Goal: Book appointment/travel/reservation

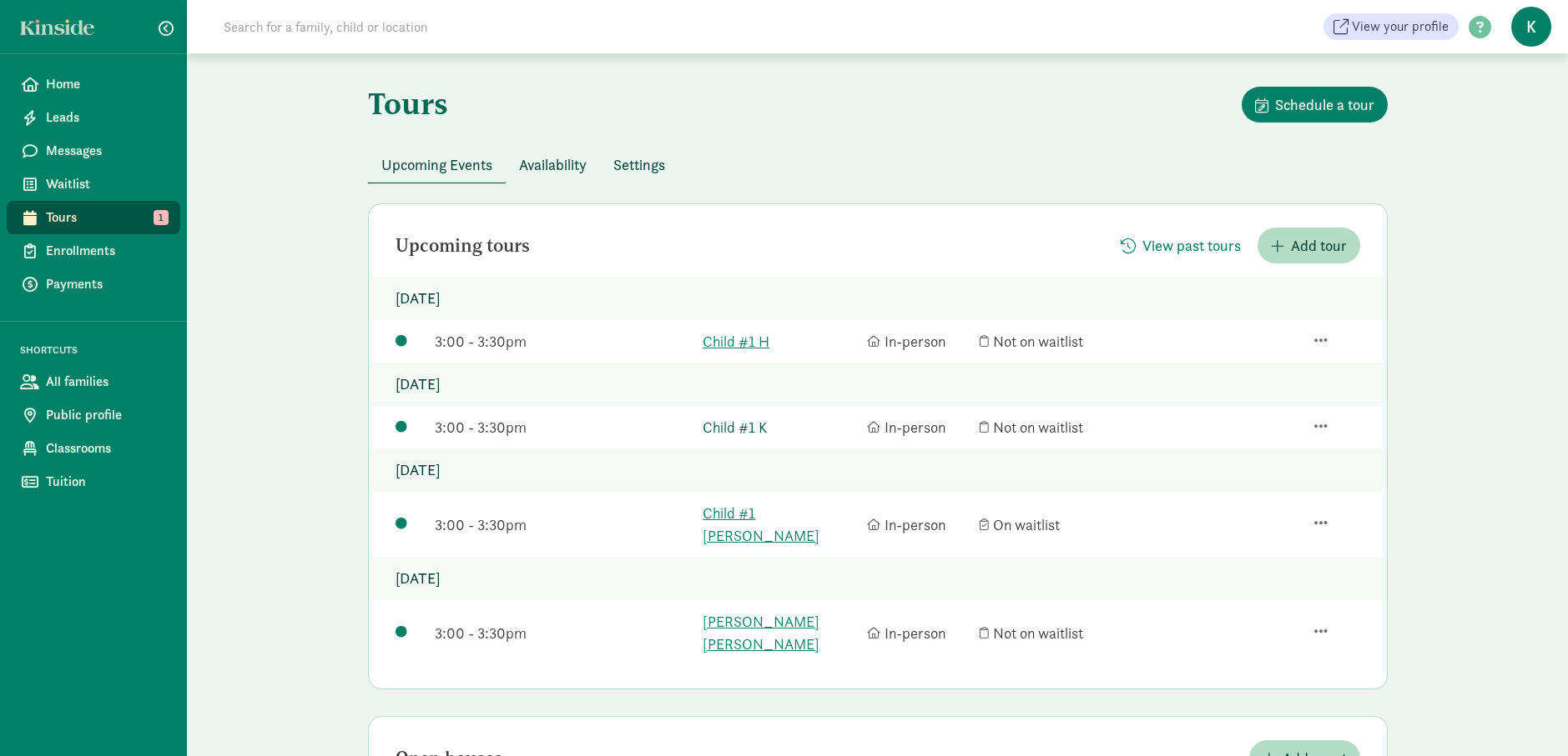
click at [755, 428] on link "Child #1 K" at bounding box center [780, 426] width 156 height 22
click at [91, 182] on span "Waitlist" at bounding box center [105, 184] width 121 height 20
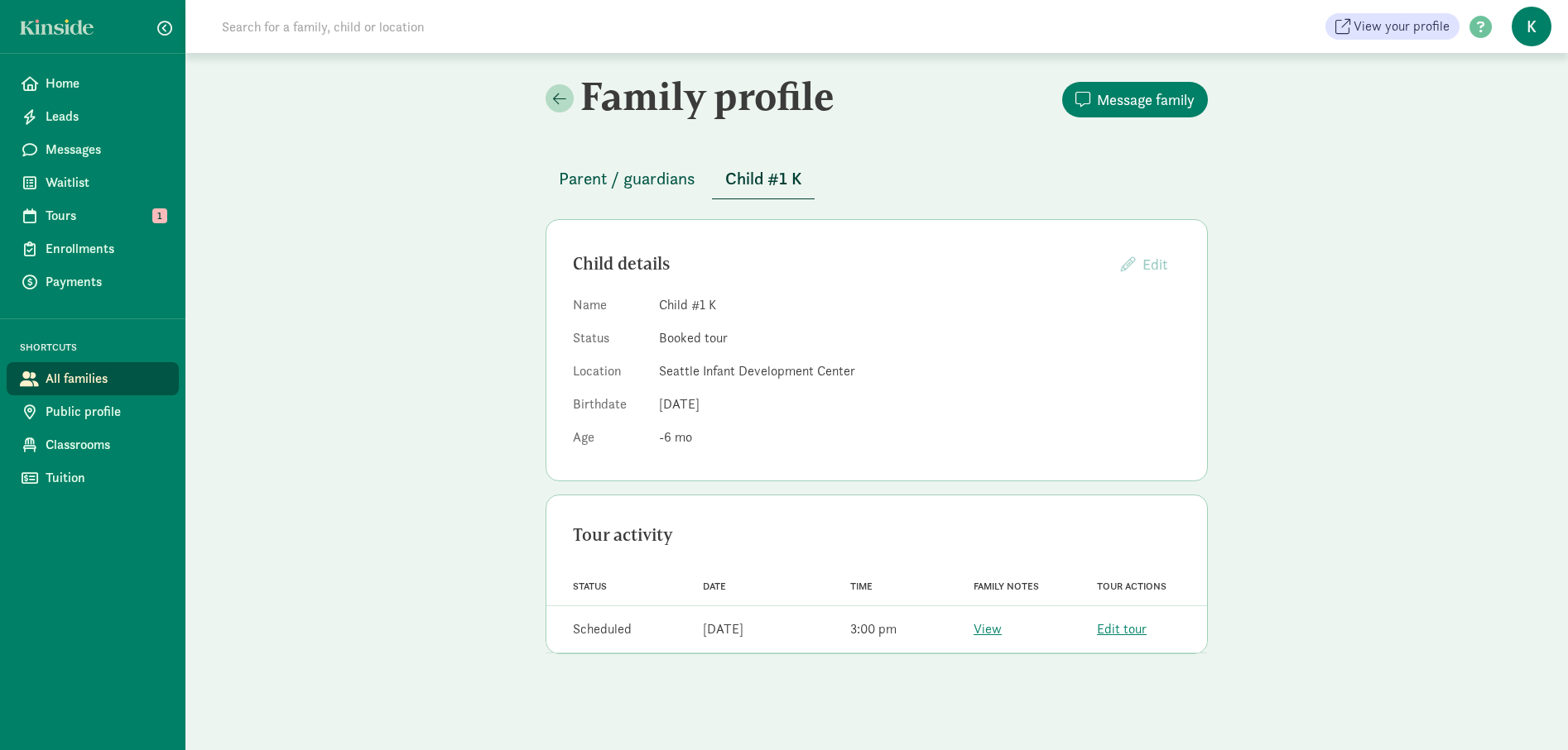
click at [661, 177] on span "Parent / guardians" at bounding box center [627, 178] width 136 height 27
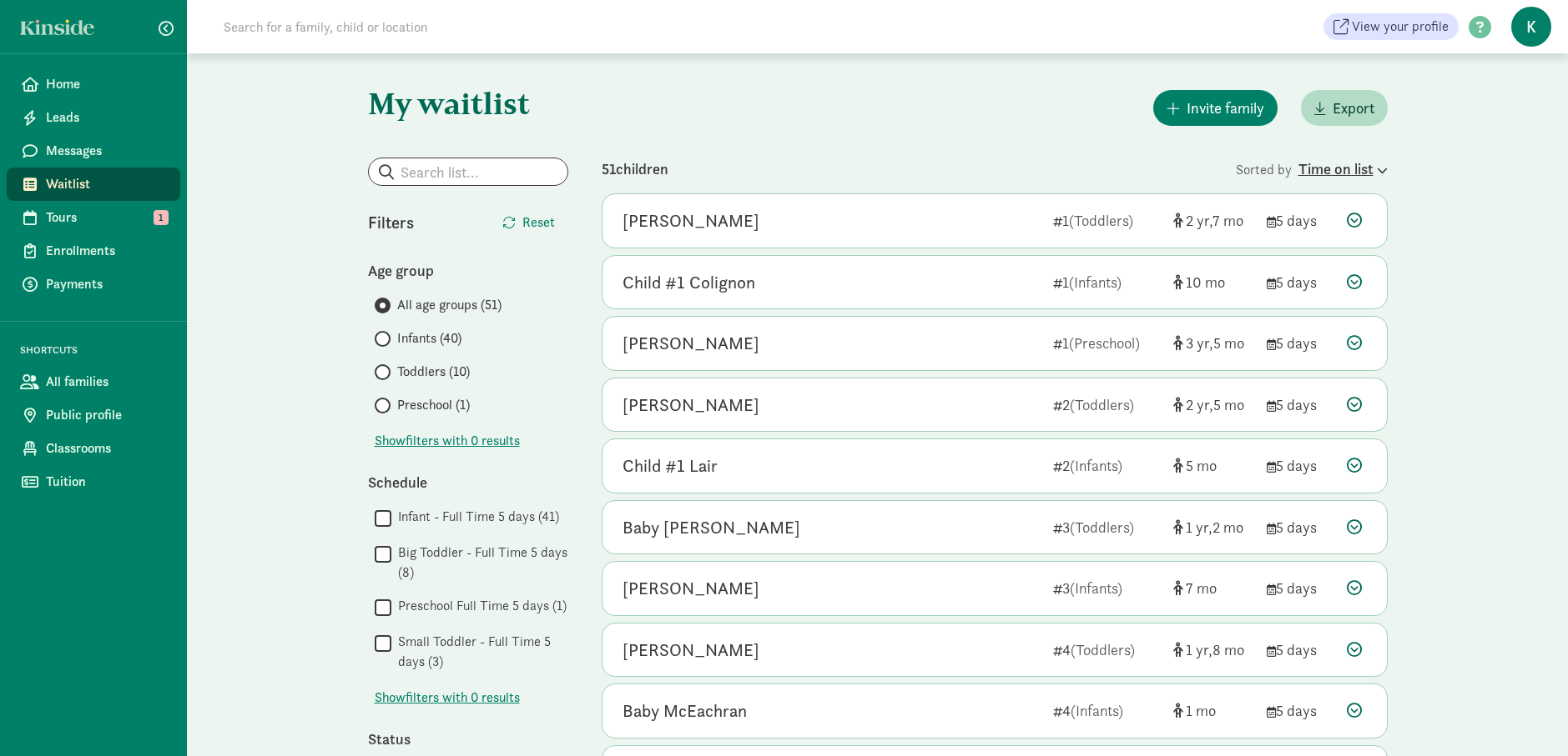
click at [1380, 167] on icon at bounding box center [1380, 170] width 15 height 11
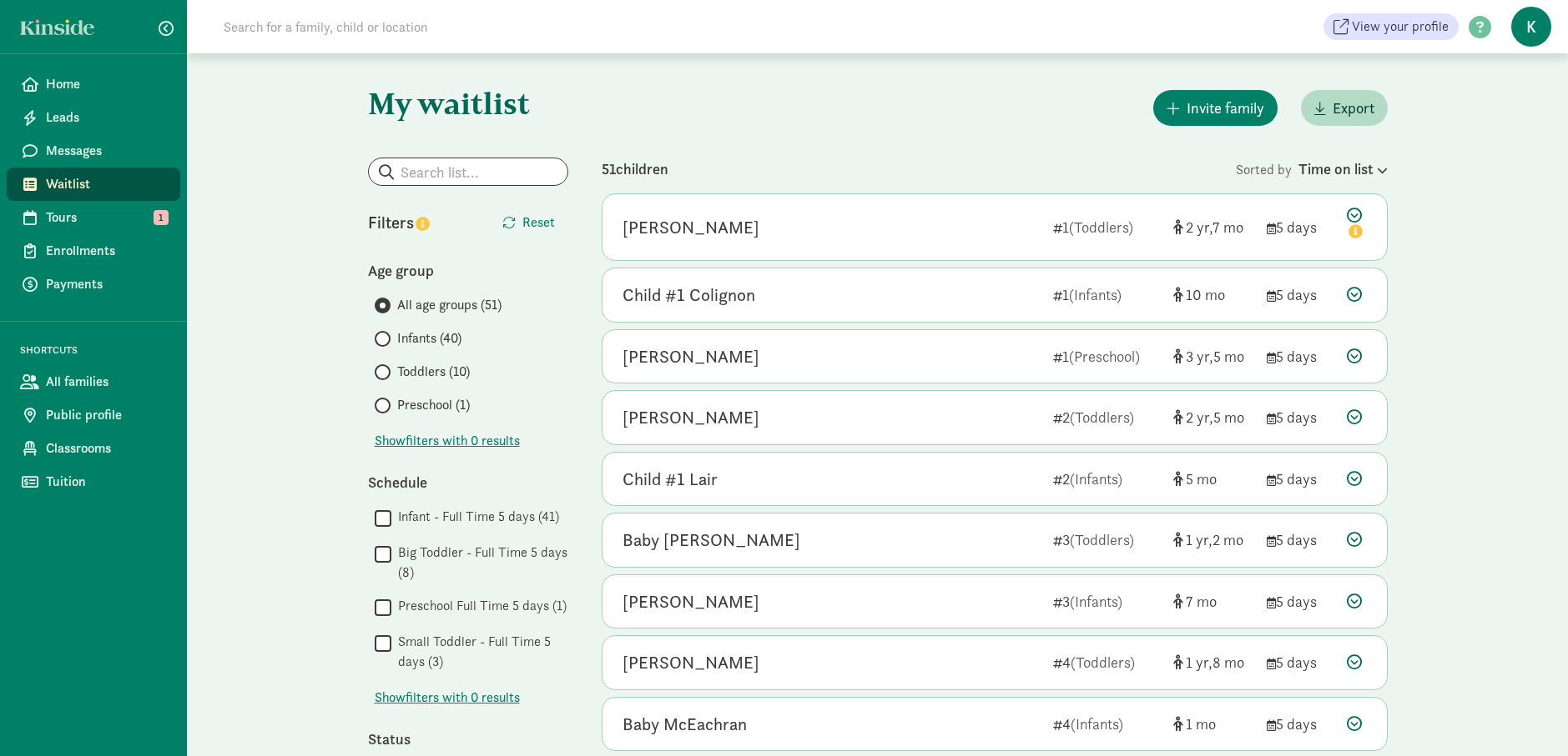
scroll to position [736, 0]
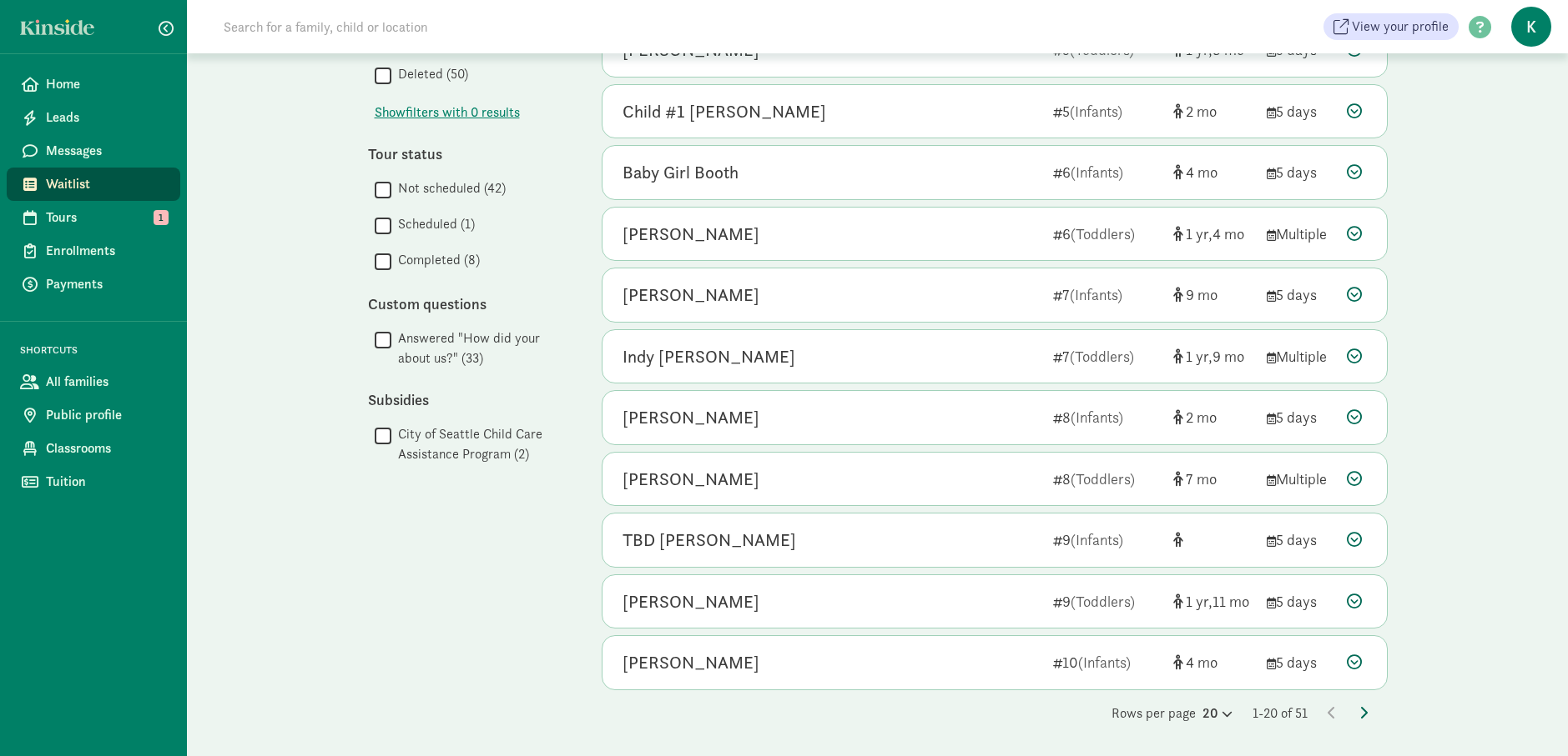
click at [1363, 712] on icon at bounding box center [1363, 713] width 9 height 14
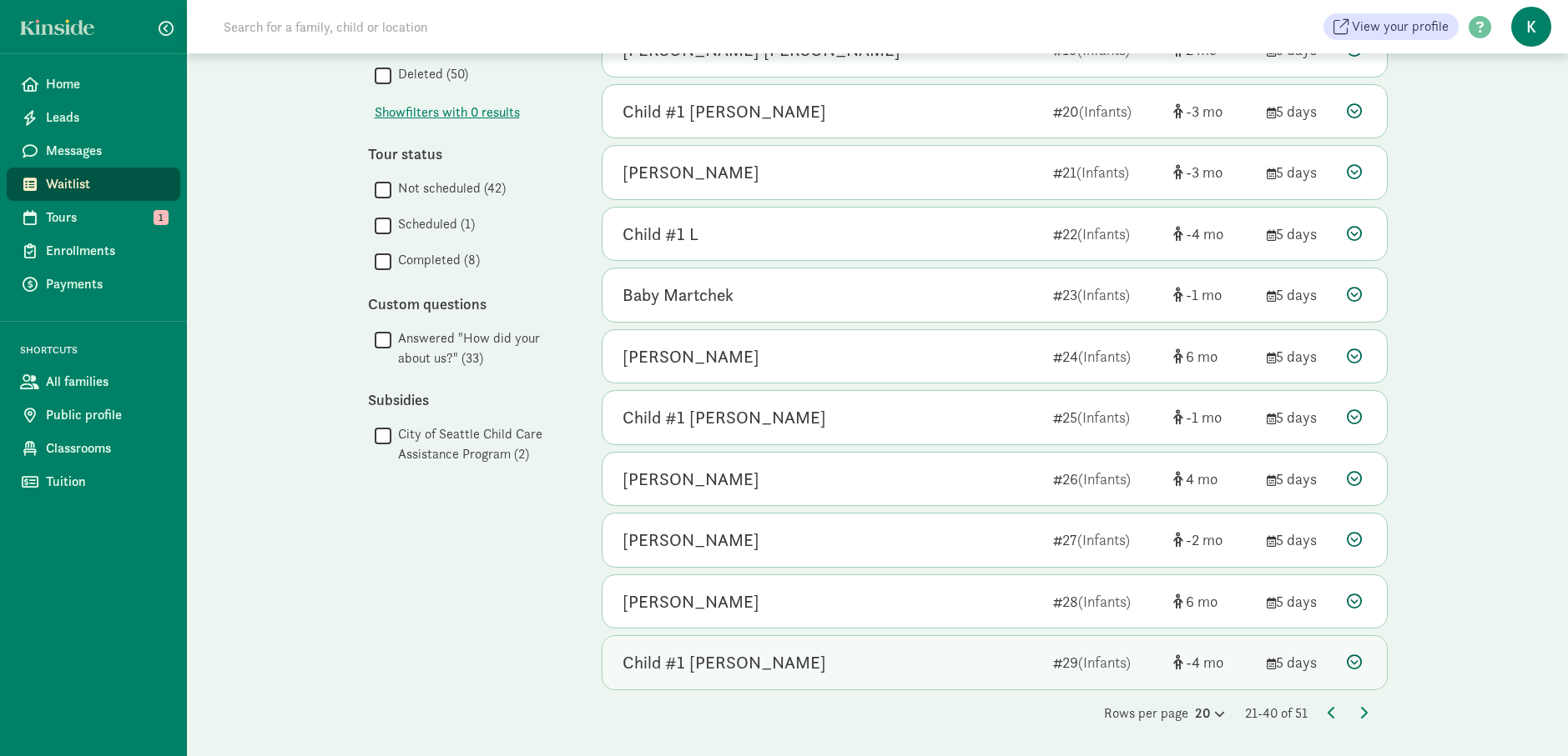
click at [743, 667] on div "Child #1 Mukherjee" at bounding box center [724, 663] width 203 height 27
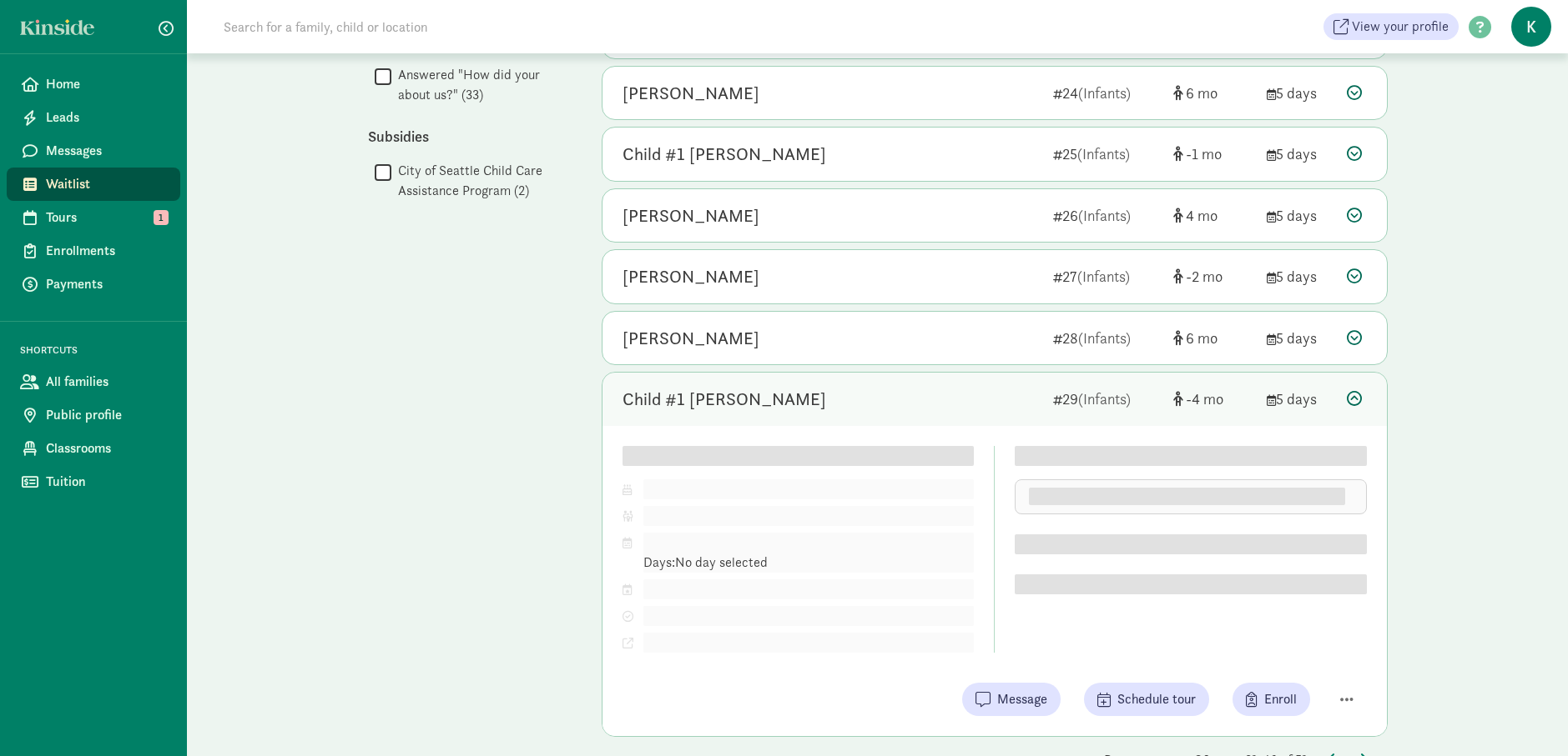
scroll to position [1046, 0]
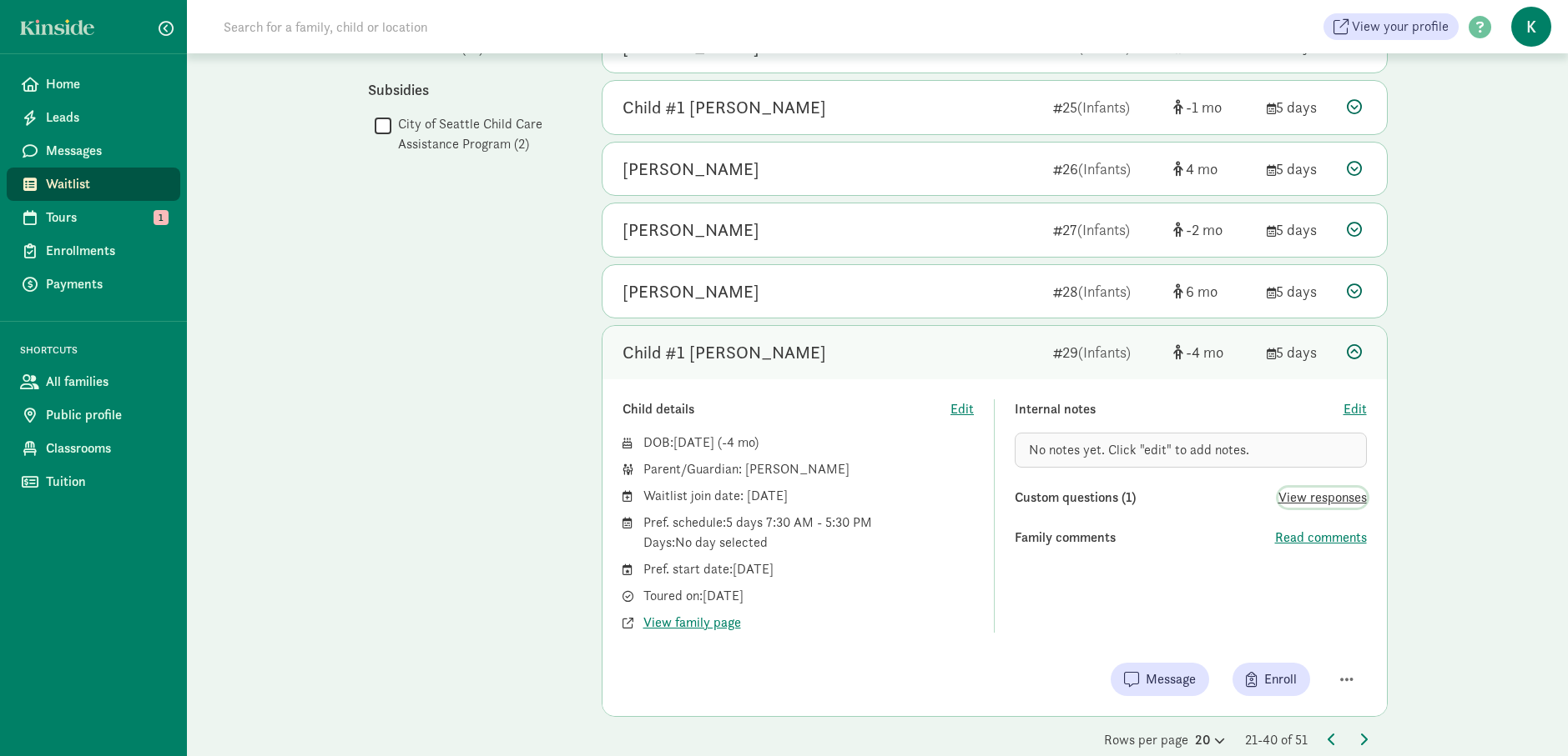
click at [1353, 494] on span "View responses" at bounding box center [1321, 498] width 88 height 20
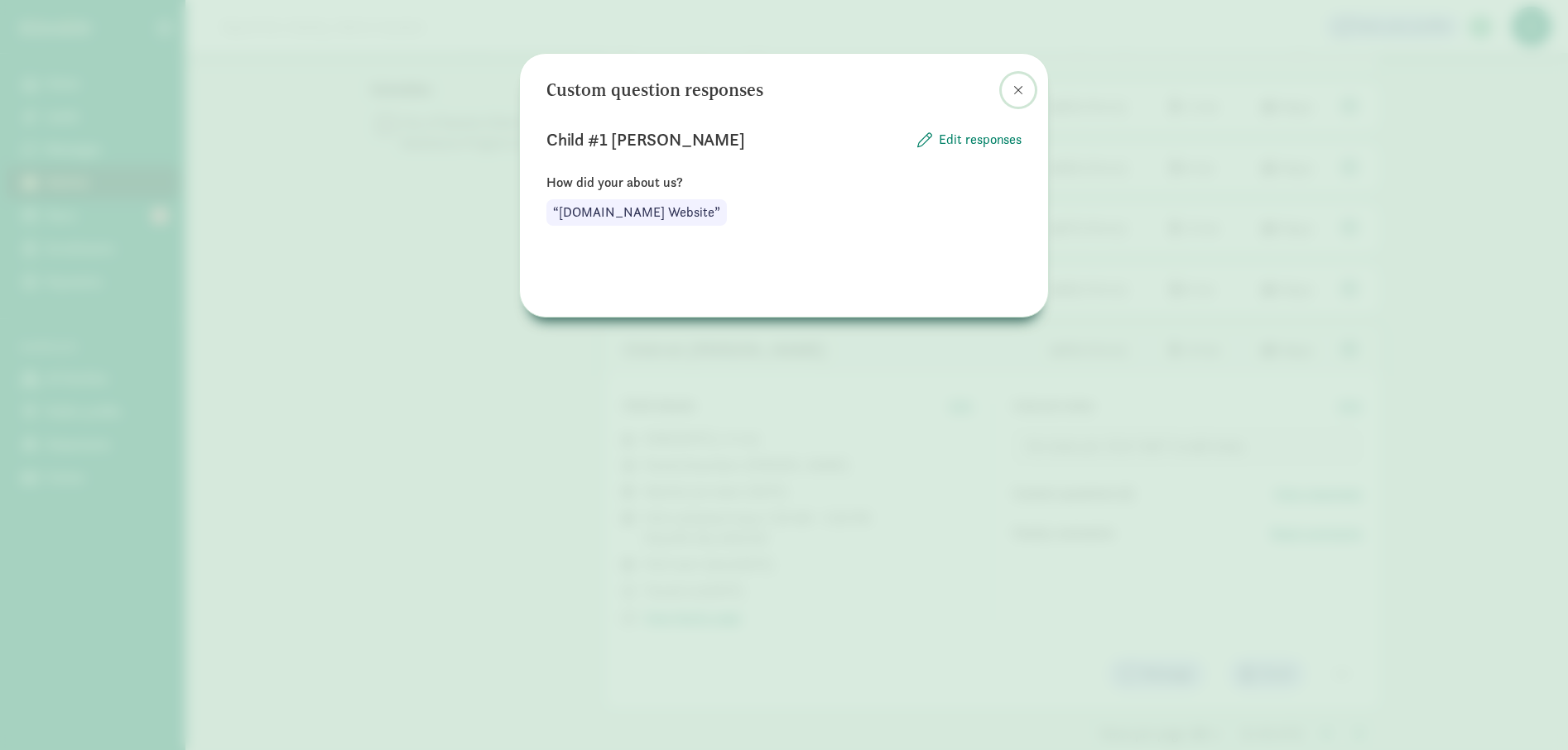
click at [1017, 87] on span at bounding box center [1018, 90] width 10 height 13
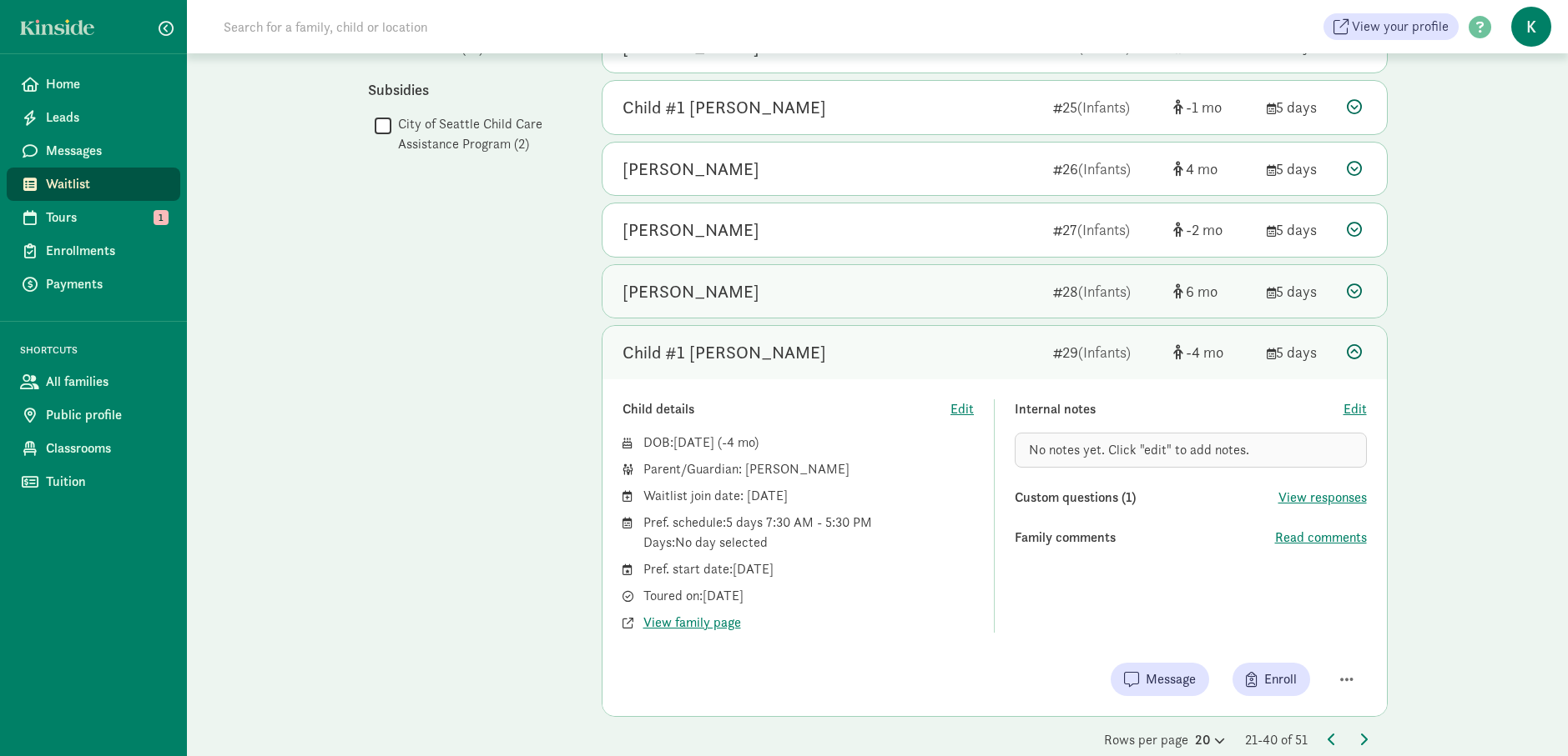
click at [781, 282] on div "Margot Nordstrom" at bounding box center [830, 292] width 417 height 27
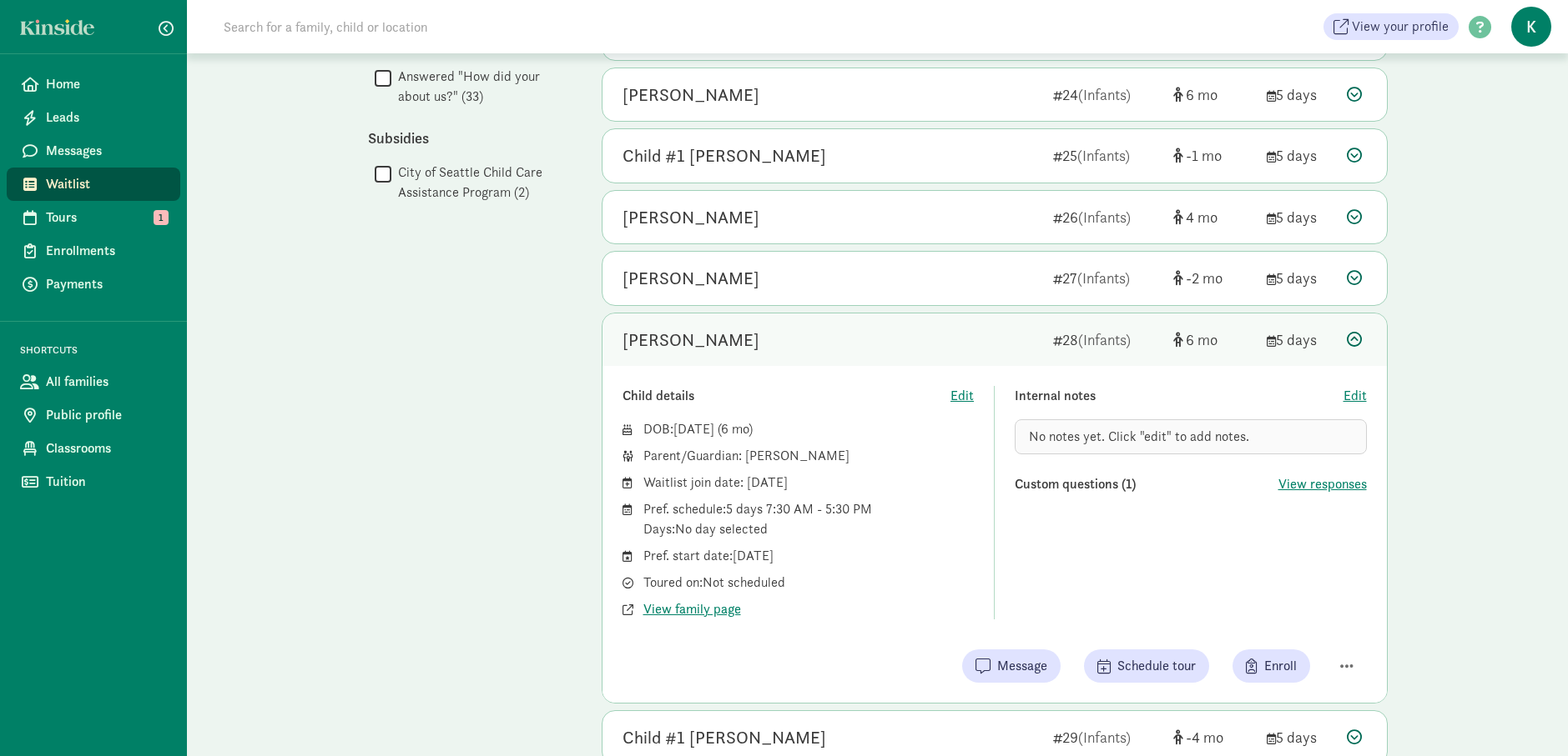
scroll to position [1072, 0]
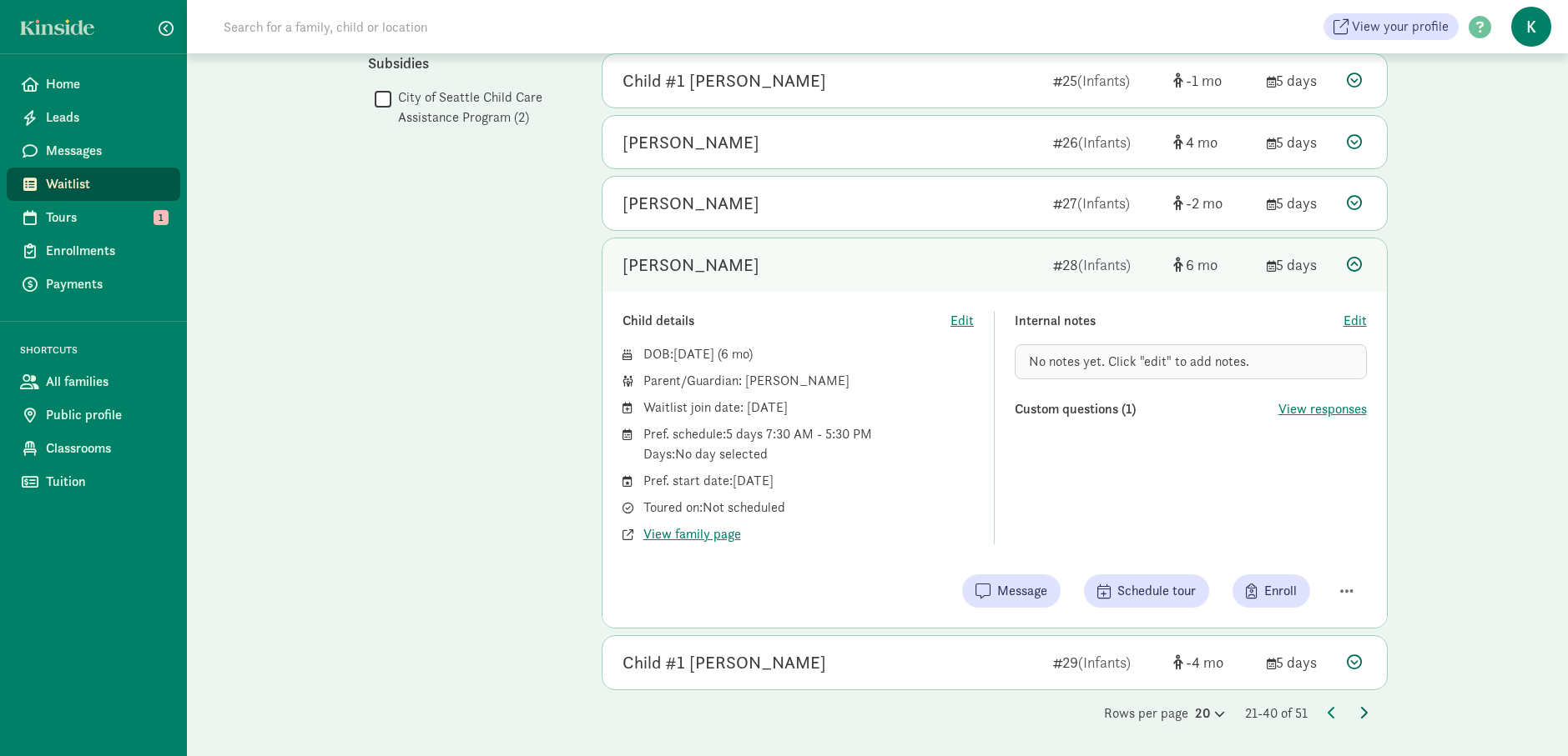
click at [1364, 710] on icon at bounding box center [1363, 713] width 9 height 14
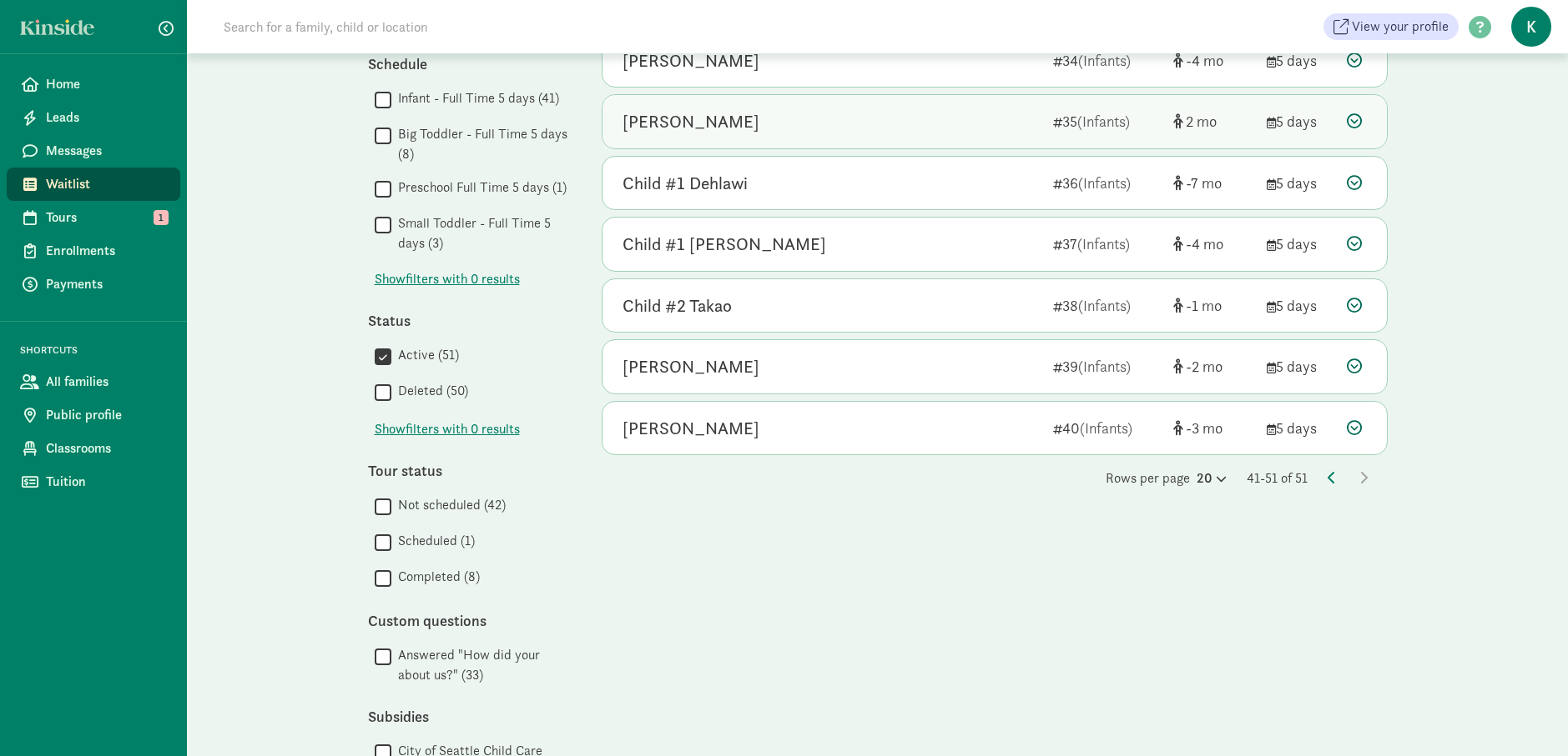
scroll to position [497, 0]
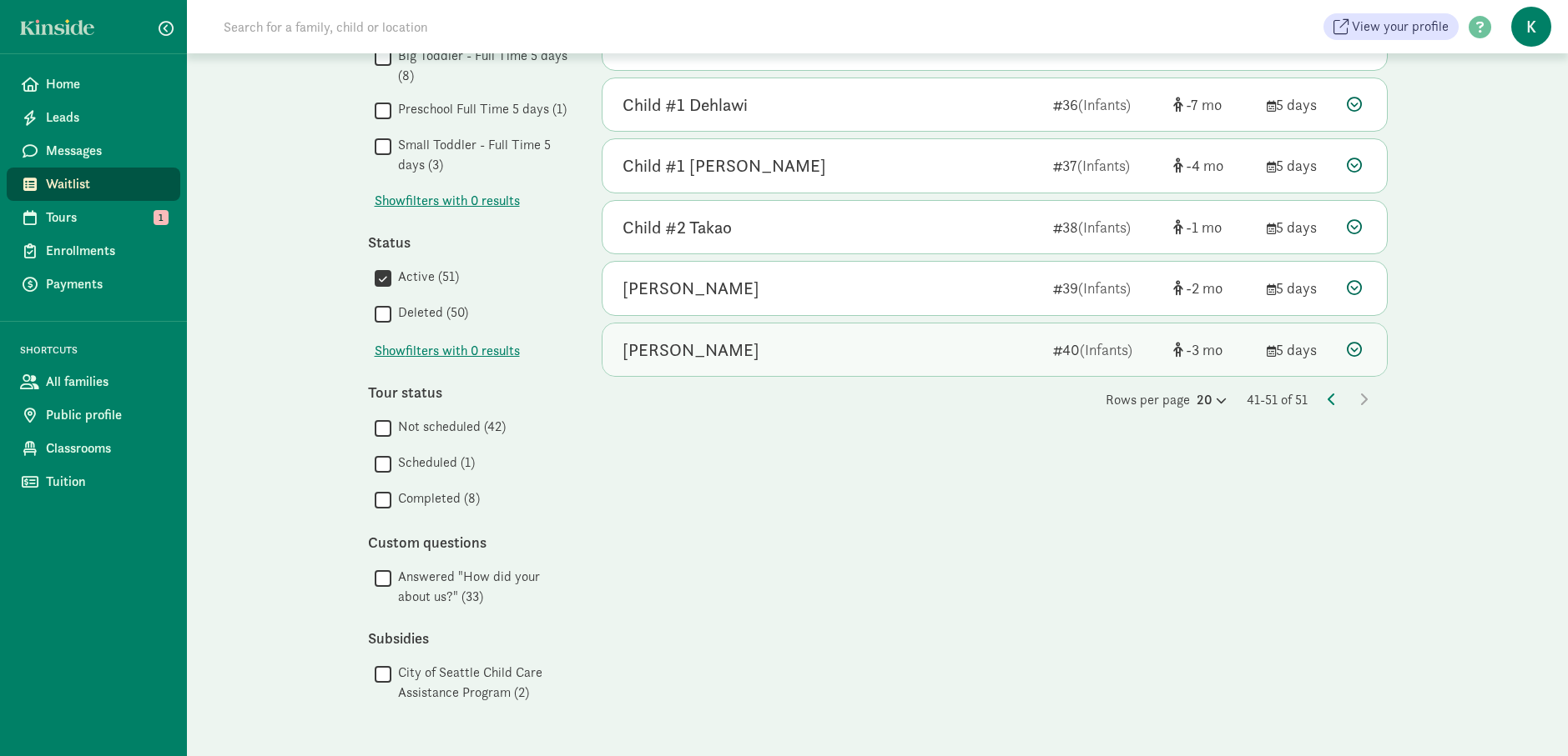
click at [699, 355] on div "Valentina Arranz" at bounding box center [690, 350] width 136 height 27
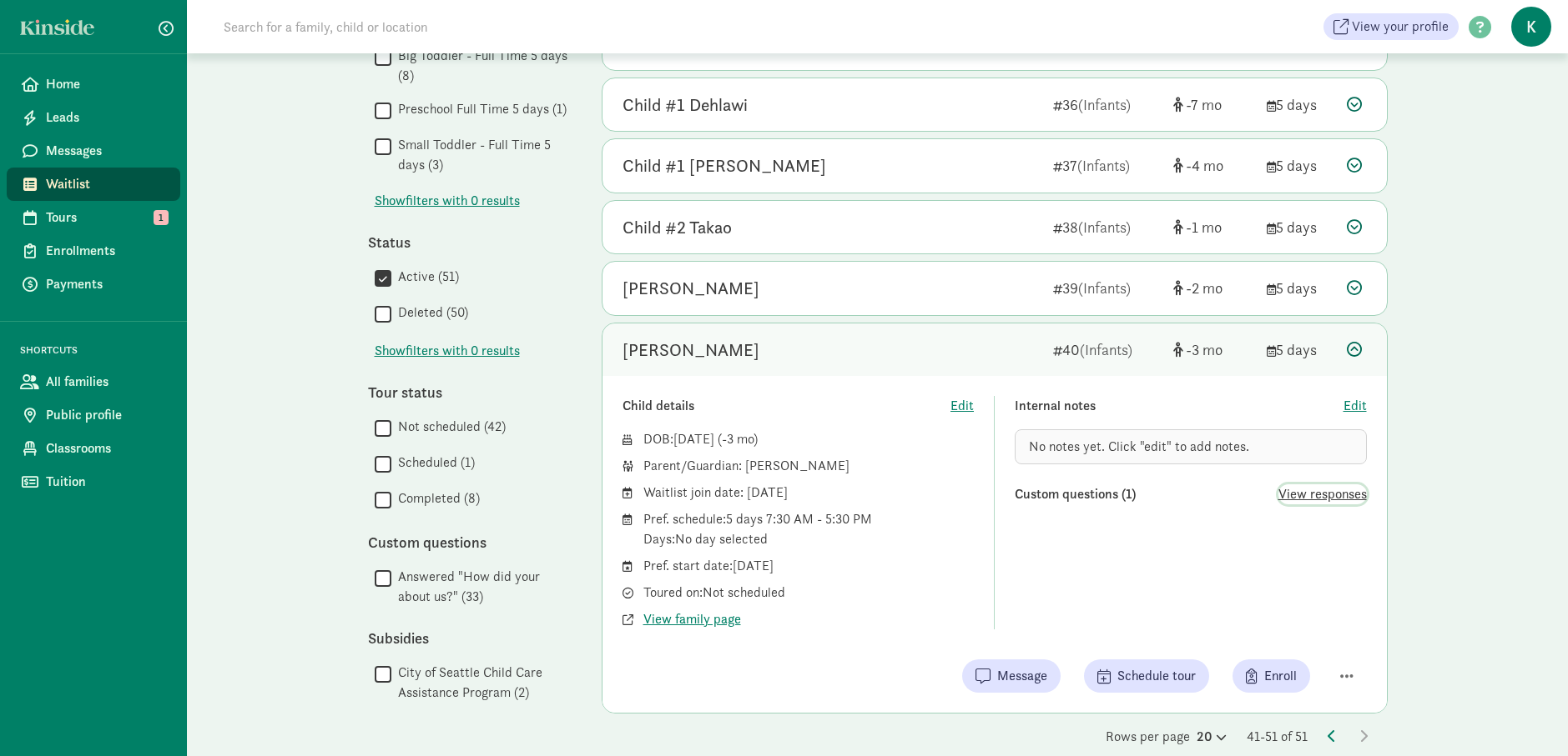
click at [1309, 494] on span "View responses" at bounding box center [1321, 494] width 88 height 20
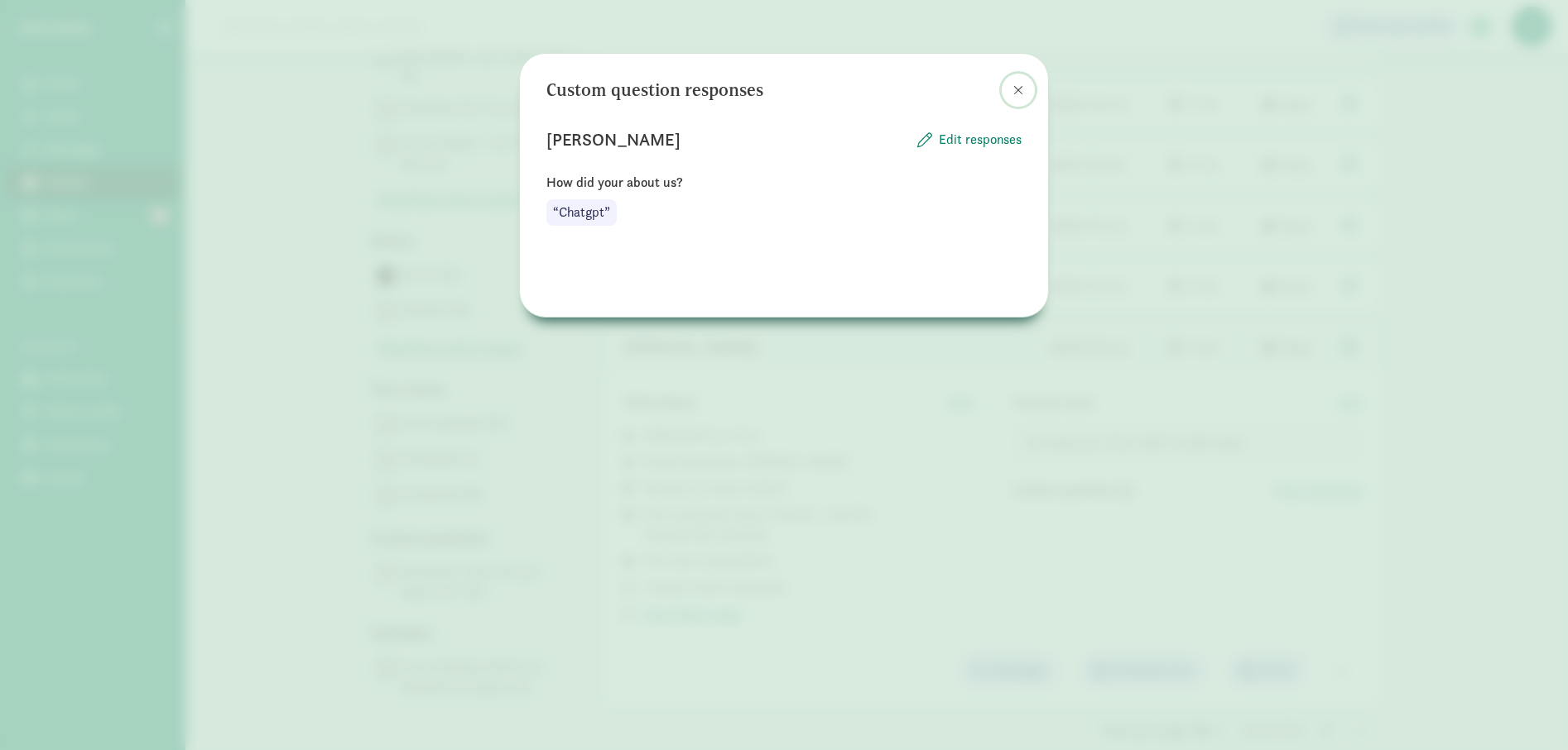
click at [1020, 93] on span at bounding box center [1018, 90] width 10 height 13
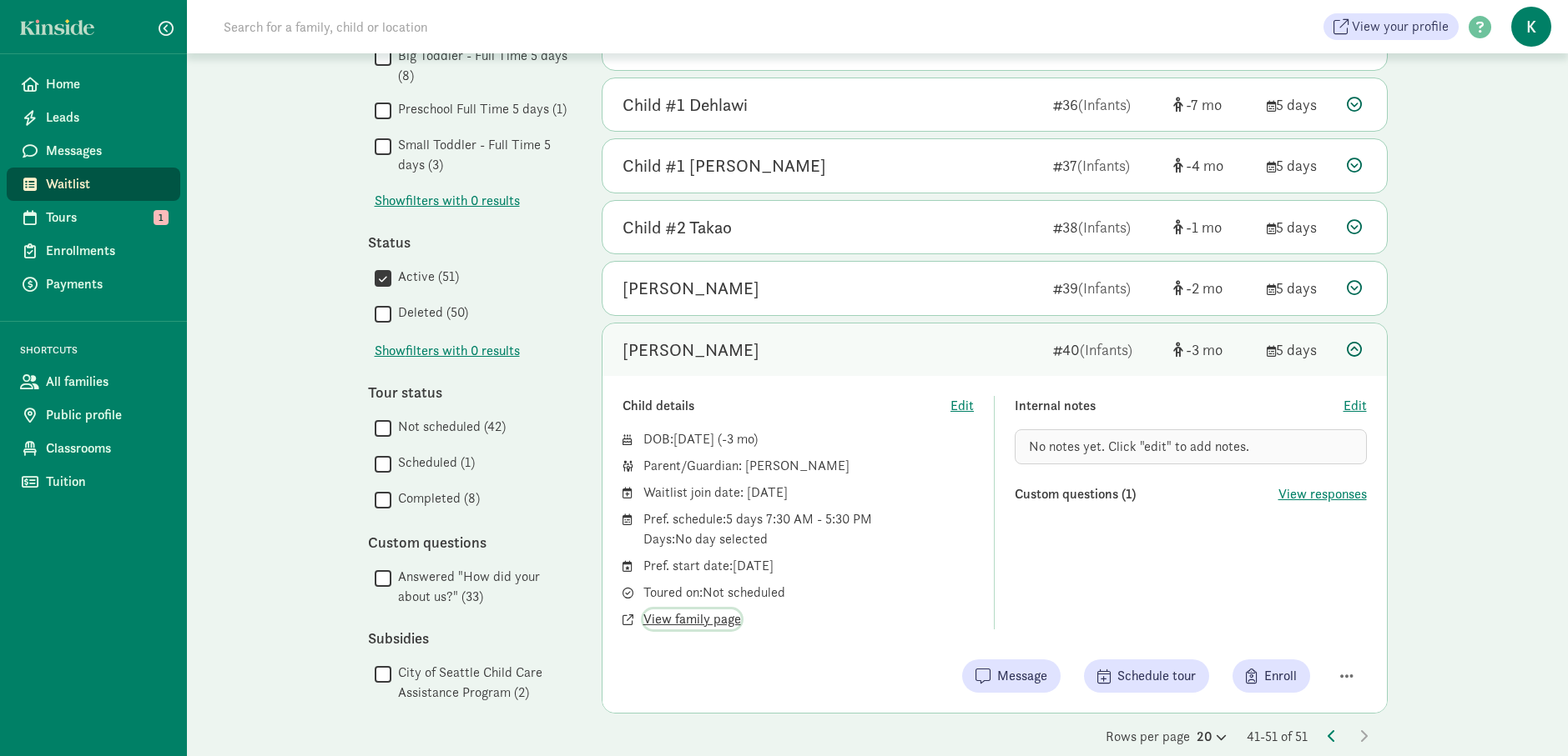
click at [714, 621] on span "View family page" at bounding box center [692, 619] width 98 height 20
click at [90, 216] on span "Tours" at bounding box center [105, 218] width 121 height 20
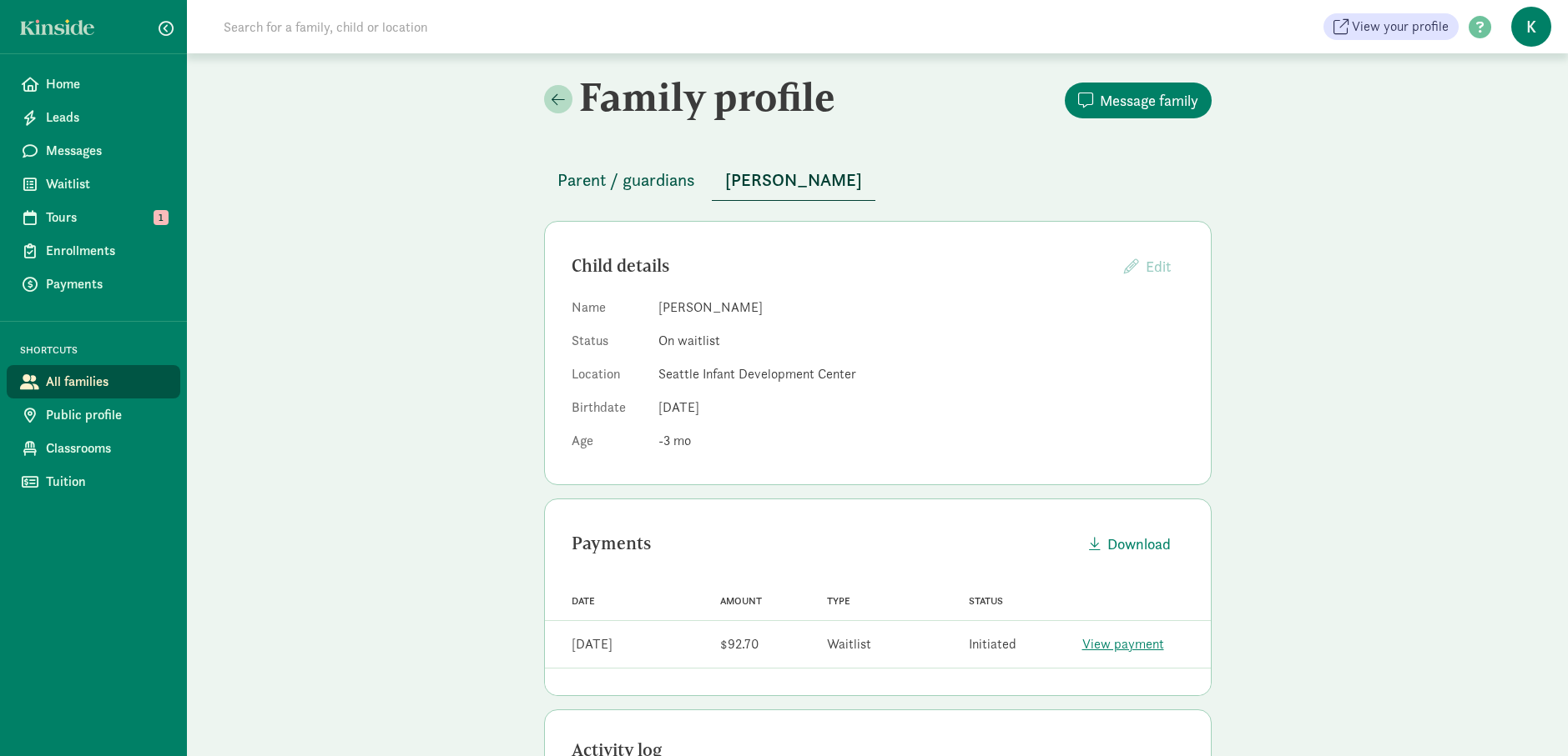
click at [654, 177] on span "Parent / guardians" at bounding box center [626, 180] width 137 height 27
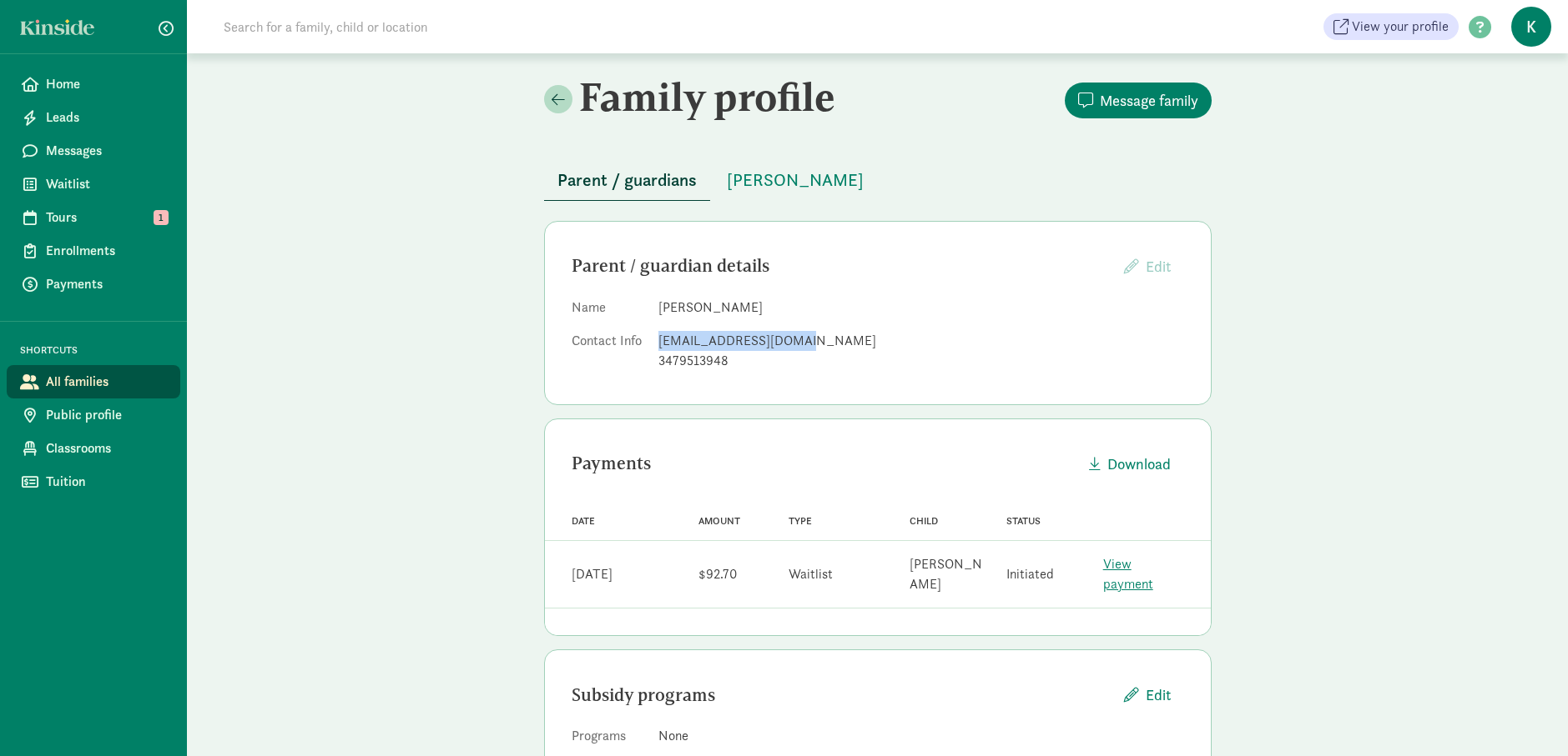
drag, startPoint x: 797, startPoint y: 342, endPoint x: 658, endPoint y: 342, distance: 139.0
click at [658, 342] on div "[EMAIL_ADDRESS][DOMAIN_NAME]" at bounding box center [920, 340] width 525 height 20
copy div "[EMAIL_ADDRESS][DOMAIN_NAME]"
drag, startPoint x: 725, startPoint y: 361, endPoint x: 661, endPoint y: 363, distance: 64.0
click at [661, 363] on div "3479513948" at bounding box center [920, 361] width 525 height 20
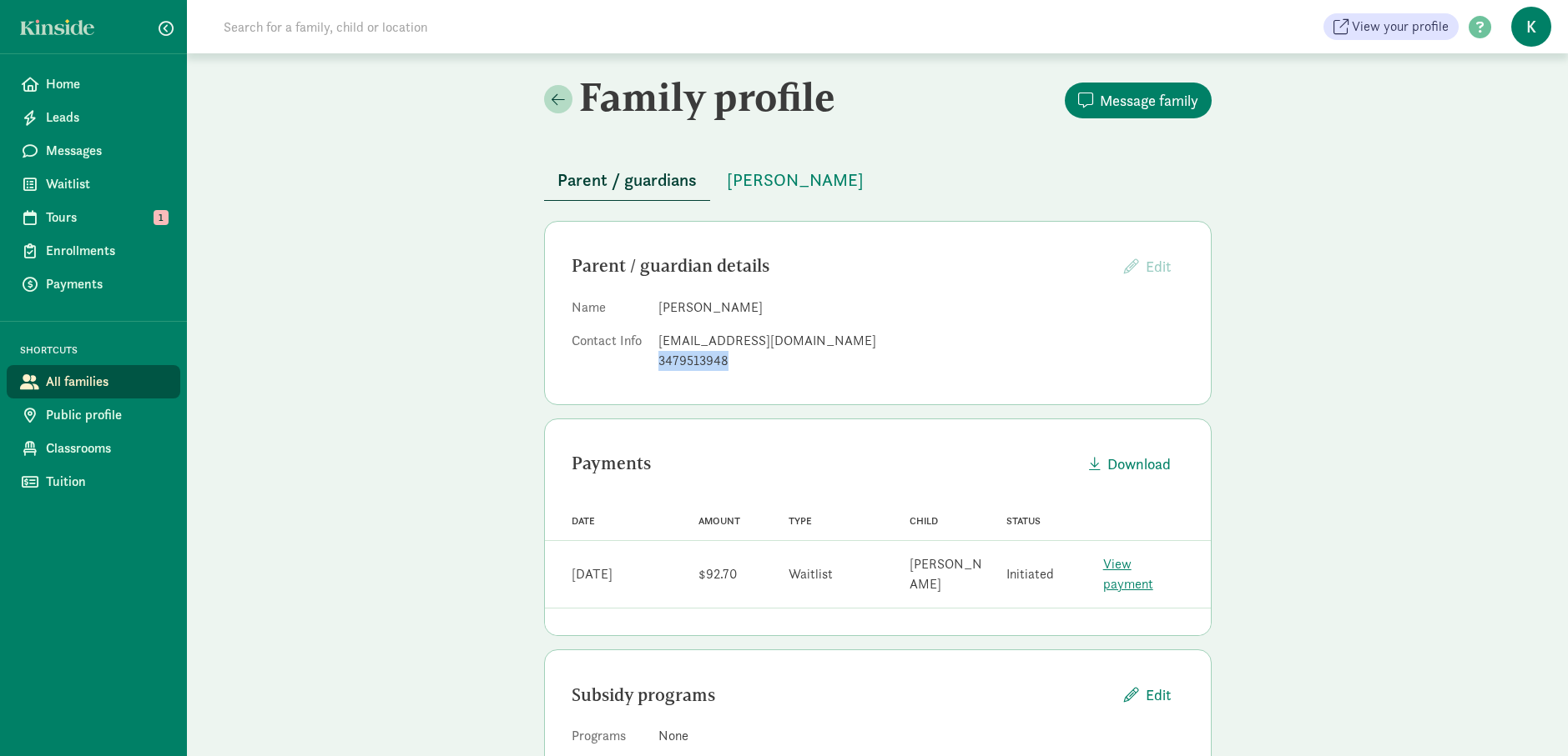
copy div "3479513948"
click at [901, 384] on div "Parent / guardian details Edit Providers cannot edit parents who have created a…" at bounding box center [877, 313] width 667 height 185
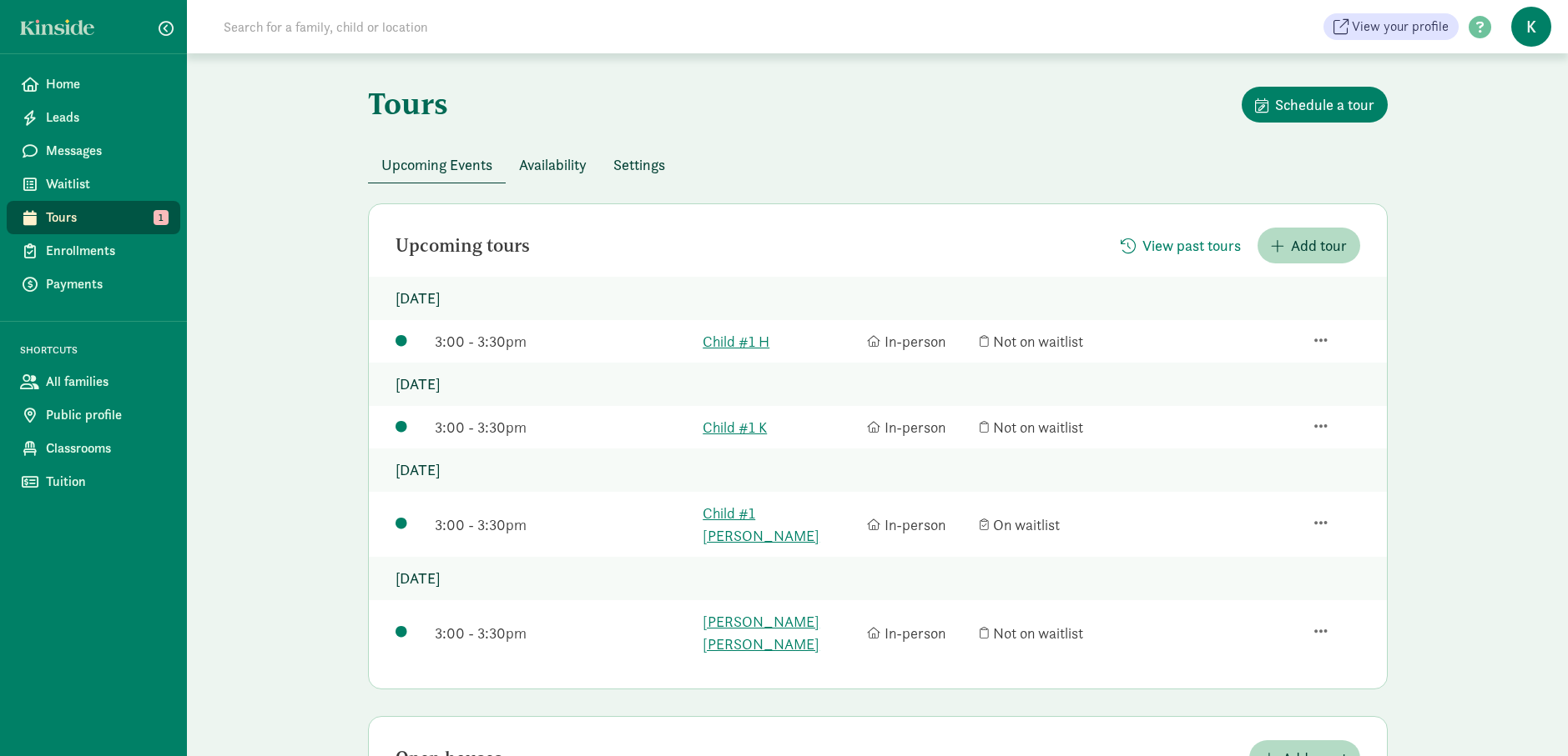
click at [552, 158] on span "Availability" at bounding box center [552, 164] width 68 height 22
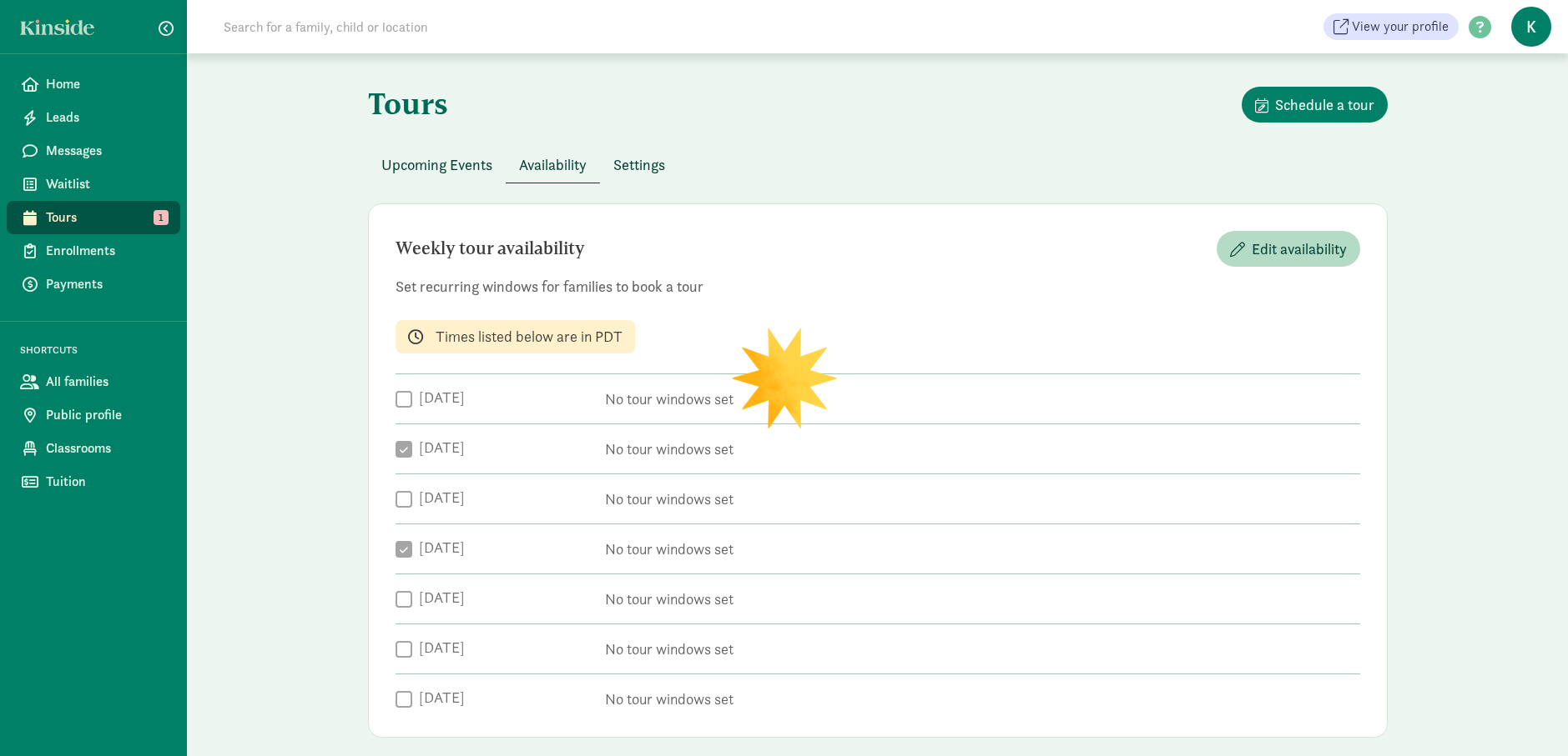
checkbox input "true"
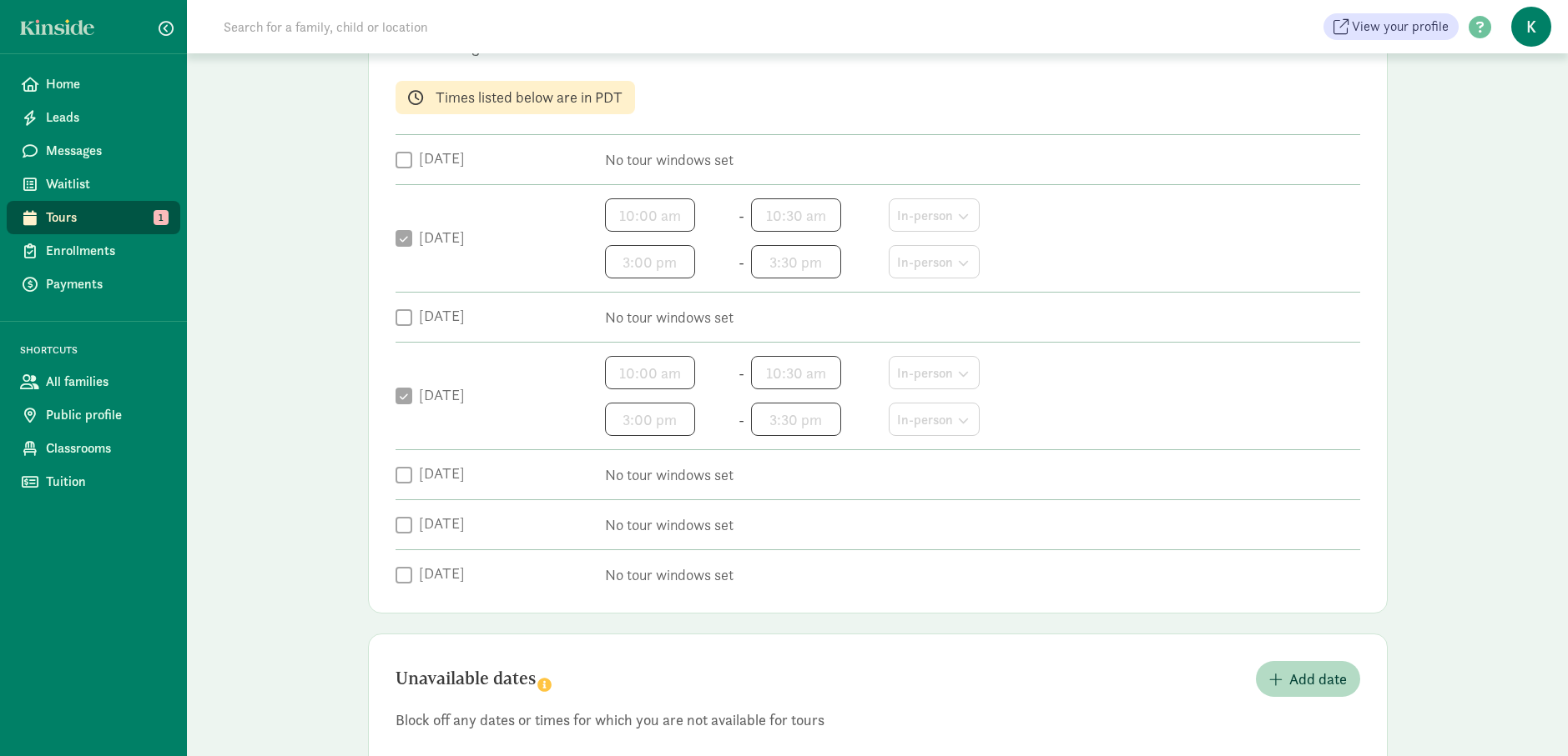
scroll to position [546, 0]
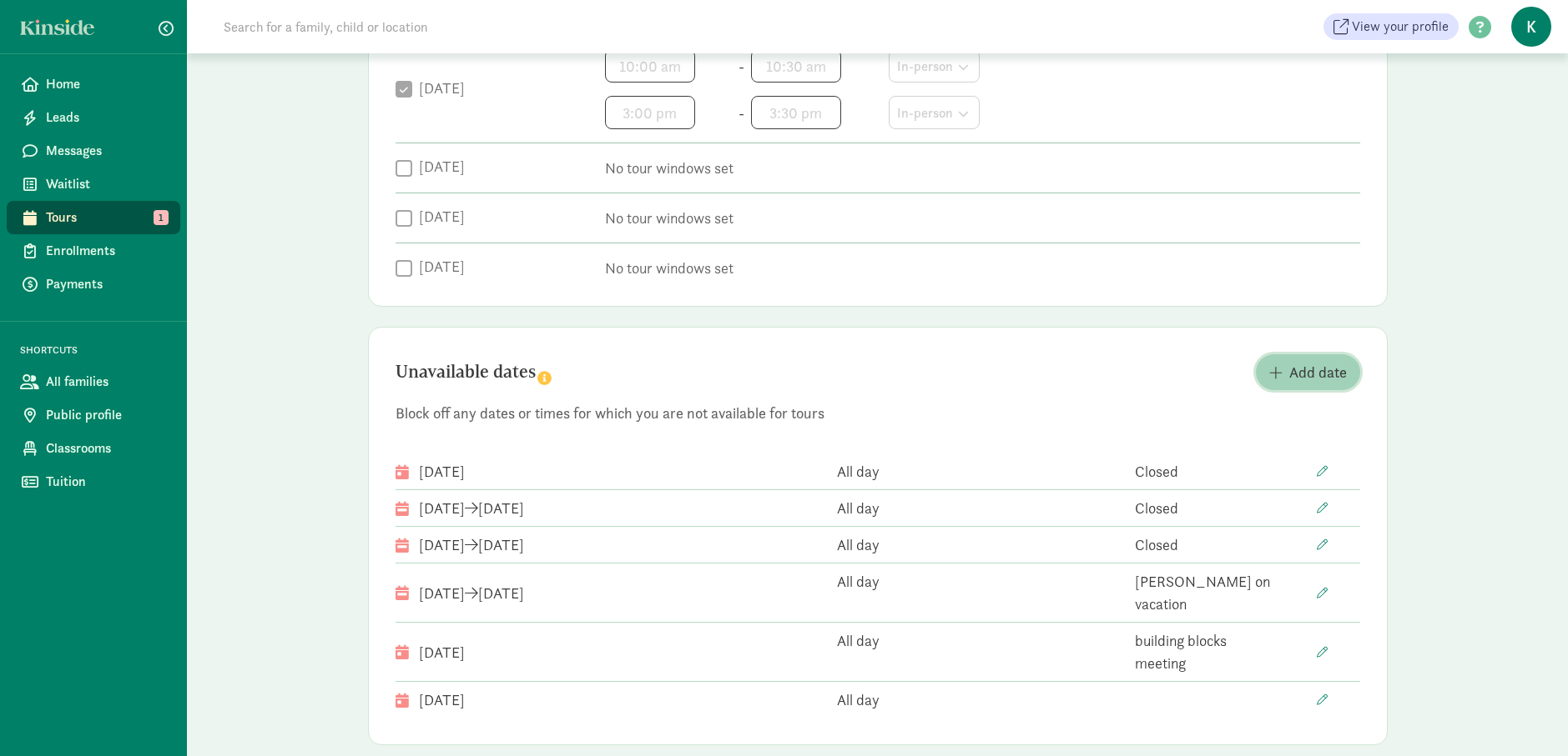
click at [1311, 374] on span "Add date" at bounding box center [1318, 371] width 58 height 22
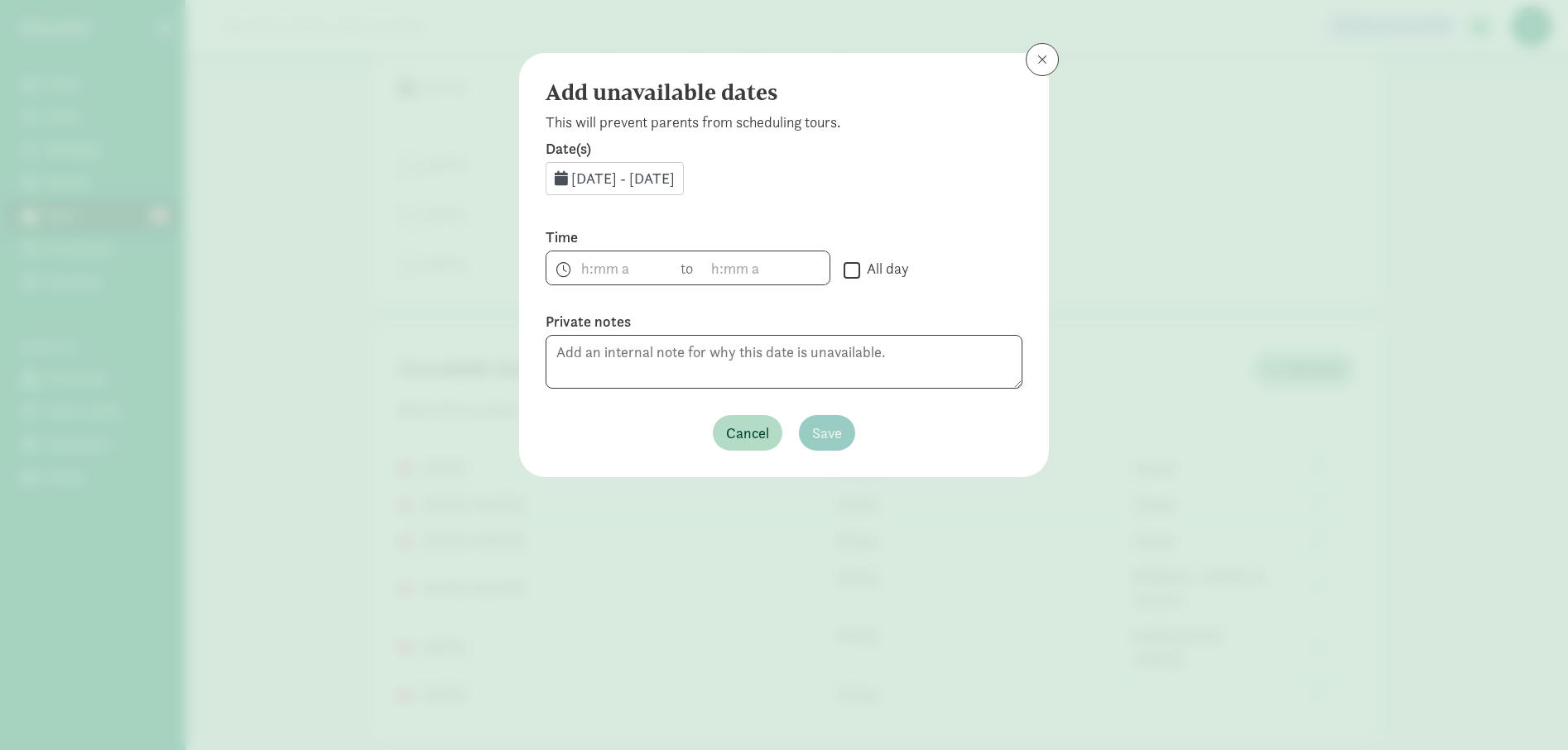
click at [668, 162] on div "[DATE] - [DATE]" at bounding box center [614, 178] width 138 height 33
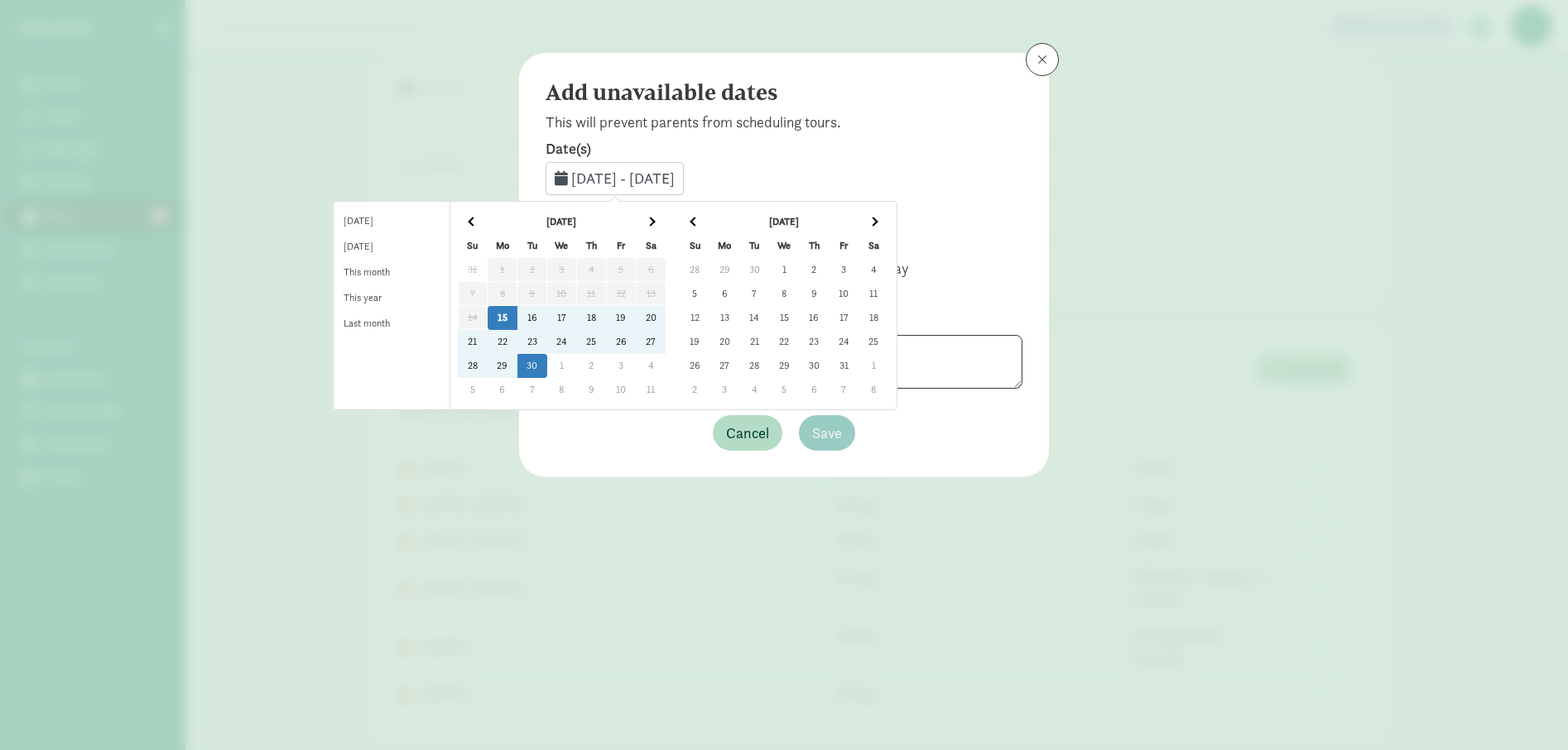
click at [606, 341] on td "25" at bounding box center [590, 341] width 30 height 24
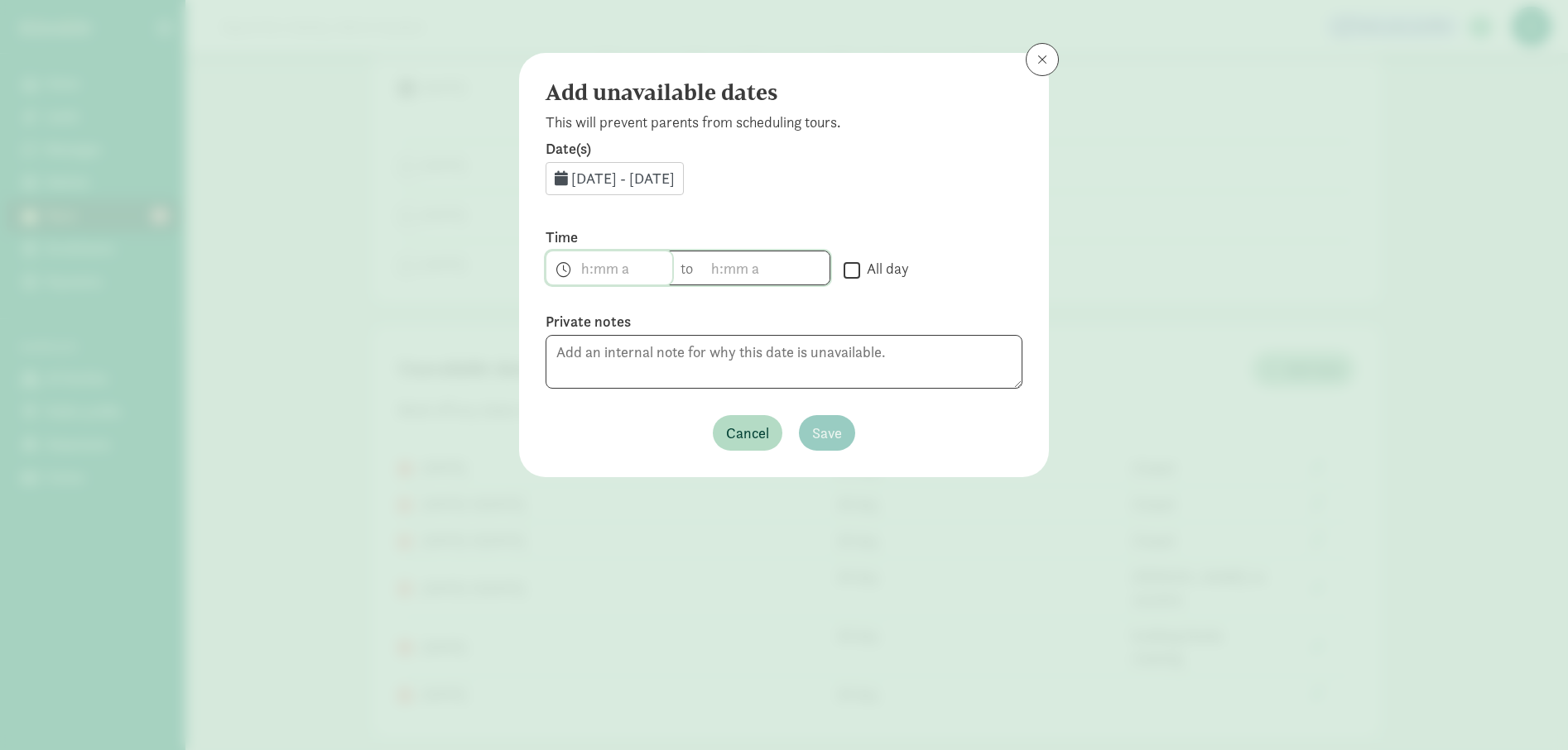
click at [610, 268] on span "h 12 1 2 3 4 5 6 7 8 9 10 11 mm 00 15 30 45 a am pm" at bounding box center [608, 268] width 126 height 33
click at [567, 427] on li "3" at bounding box center [570, 420] width 49 height 32
click at [633, 327] on li "00" at bounding box center [620, 326] width 49 height 32
click at [682, 362] on li "pm" at bounding box center [671, 358] width 49 height 32
type input "3:00 pm"
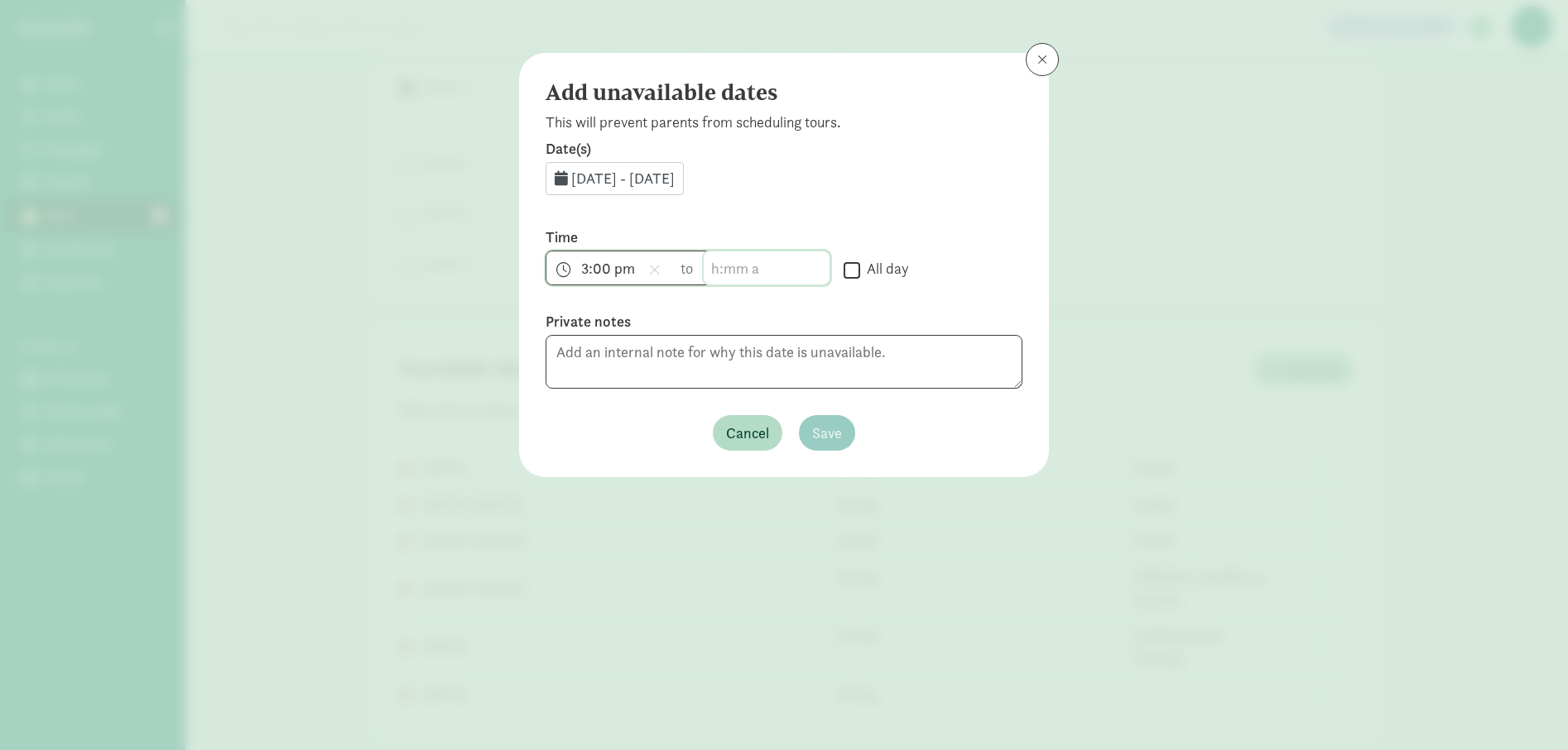
click at [737, 273] on span "h 12 1 2 3 4 5 6 7 8 9 10 11 mm 00 15 30 45 a am pm" at bounding box center [766, 268] width 126 height 33
drag, startPoint x: 719, startPoint y: 424, endPoint x: 765, endPoint y: 395, distance: 54.4
click at [719, 423] on li "3" at bounding box center [727, 420] width 49 height 32
click at [769, 388] on li "30" at bounding box center [777, 388] width 49 height 32
click at [818, 361] on li "pm" at bounding box center [827, 358] width 49 height 32
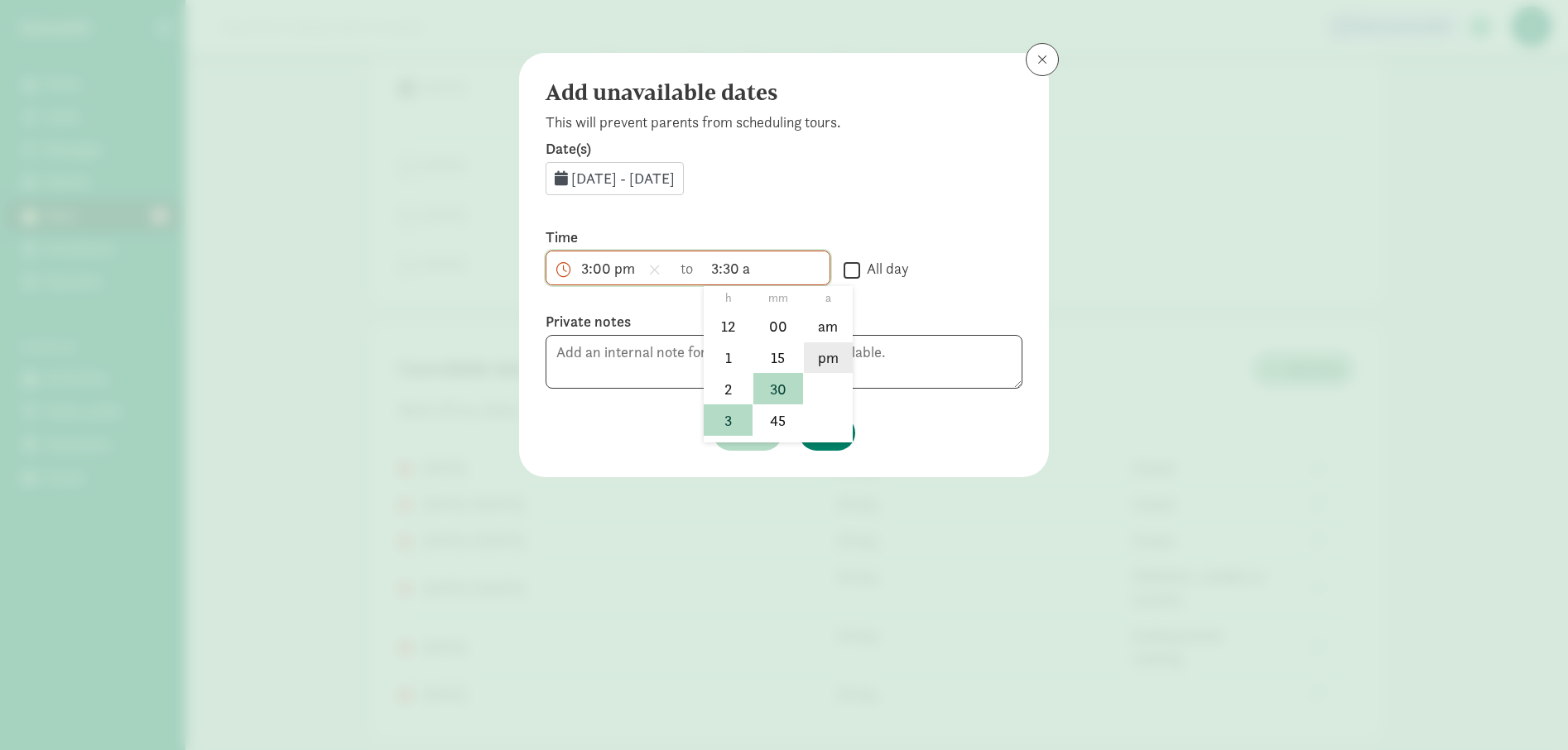
type input "3:30 pm"
click at [810, 357] on textarea at bounding box center [783, 362] width 477 height 54
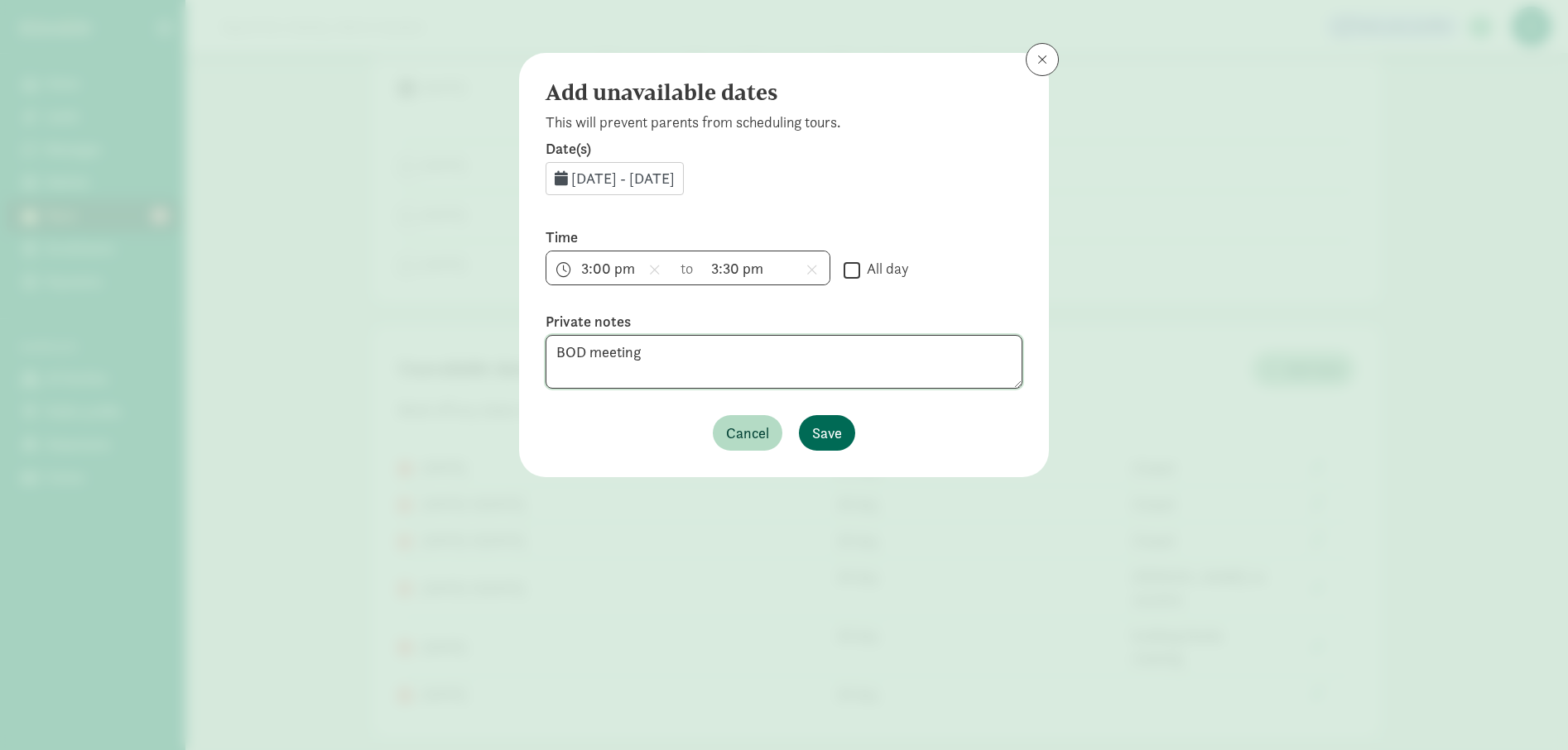
type textarea "BOD meeting"
click at [816, 435] on span "Save" at bounding box center [826, 433] width 30 height 22
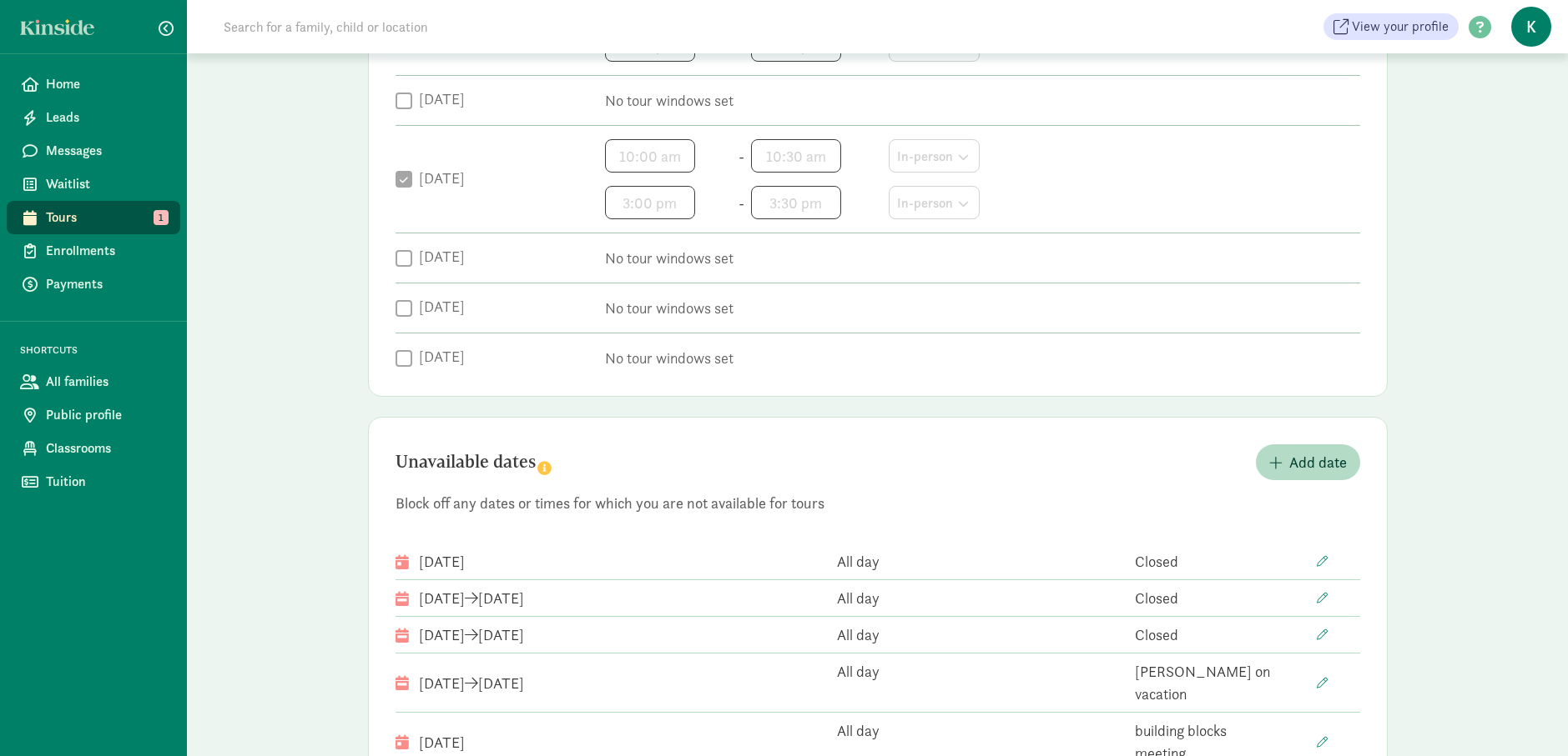
scroll to position [583, 0]
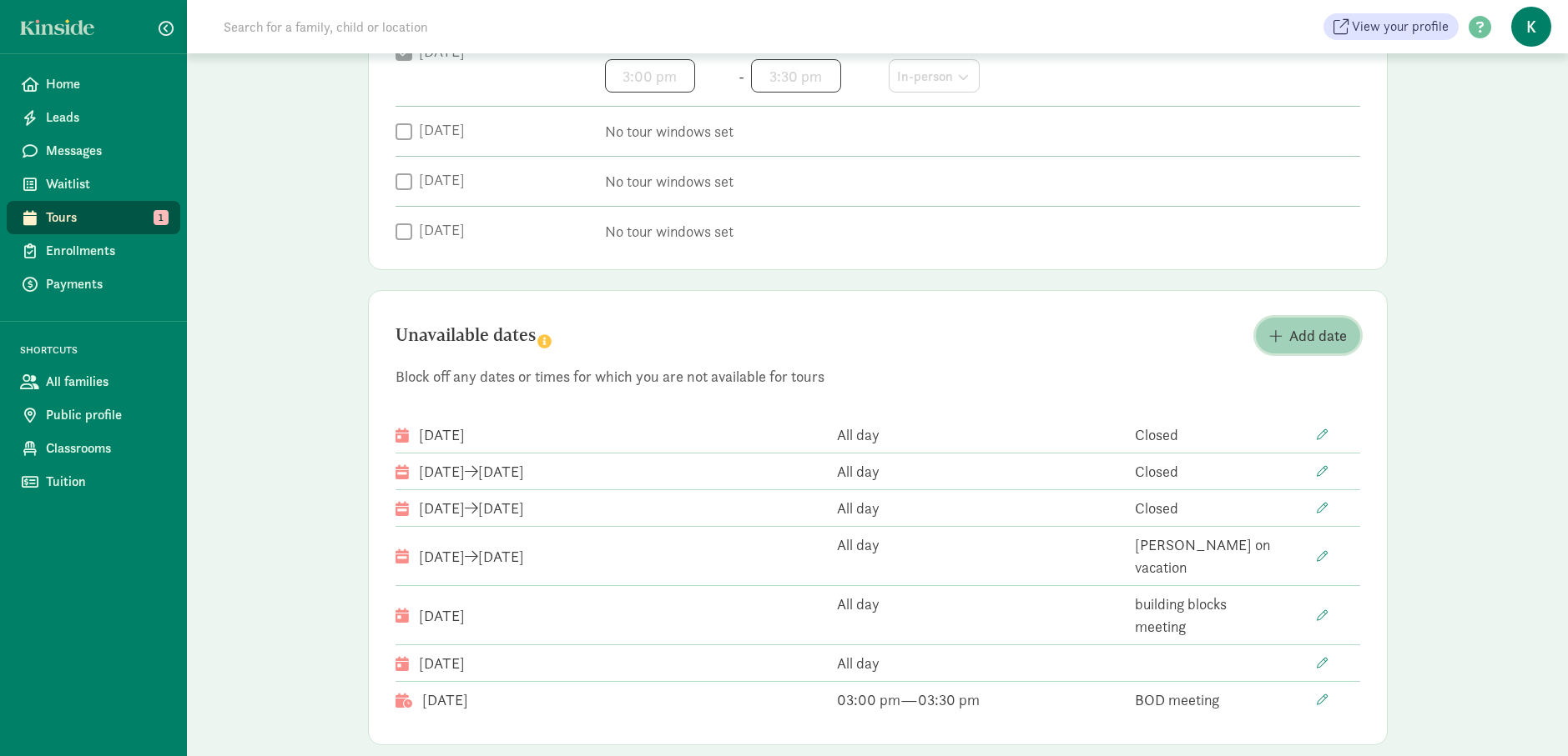
click at [1300, 322] on button "Add date" at bounding box center [1308, 335] width 104 height 36
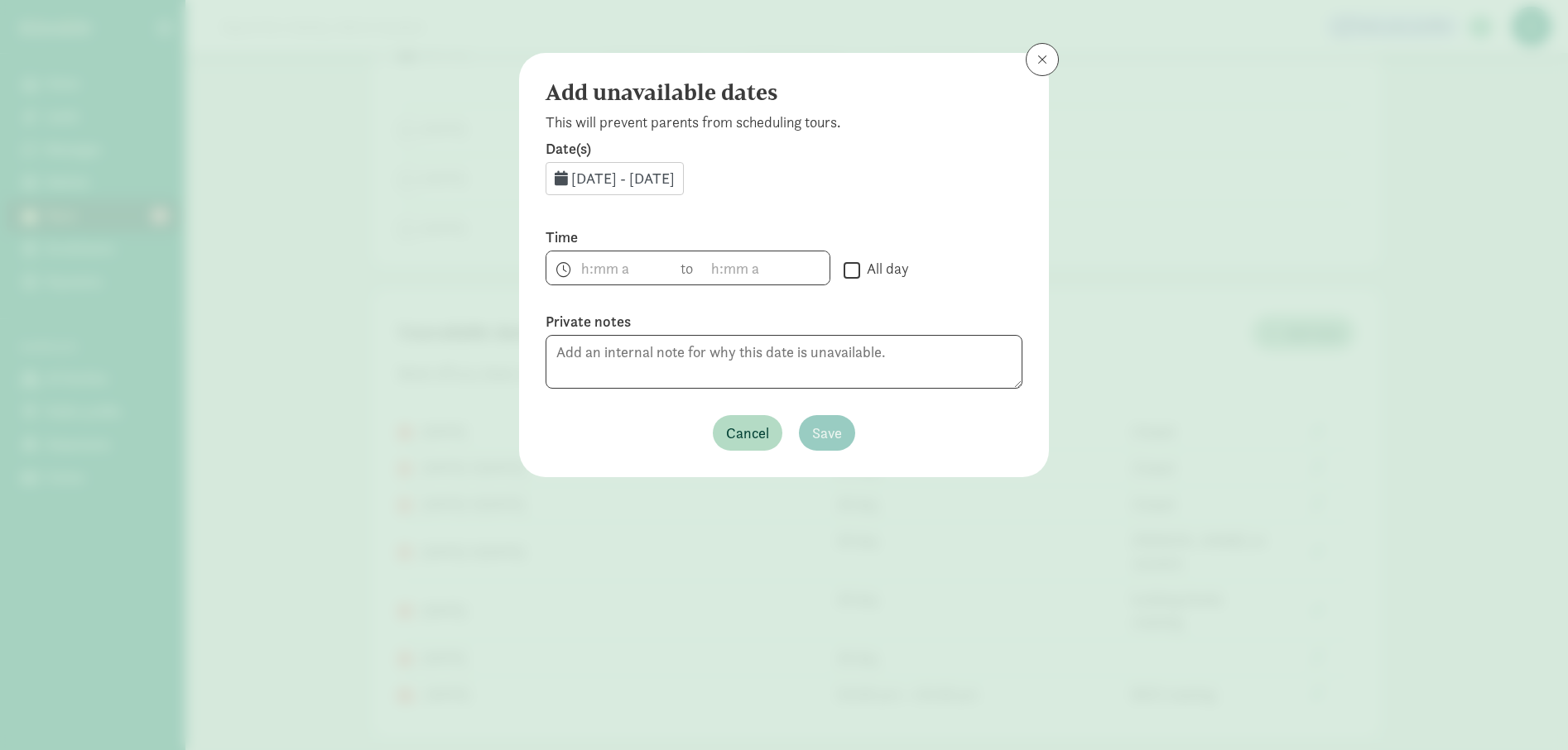
click at [675, 183] on span "[DATE] - [DATE]" at bounding box center [623, 178] width 104 height 19
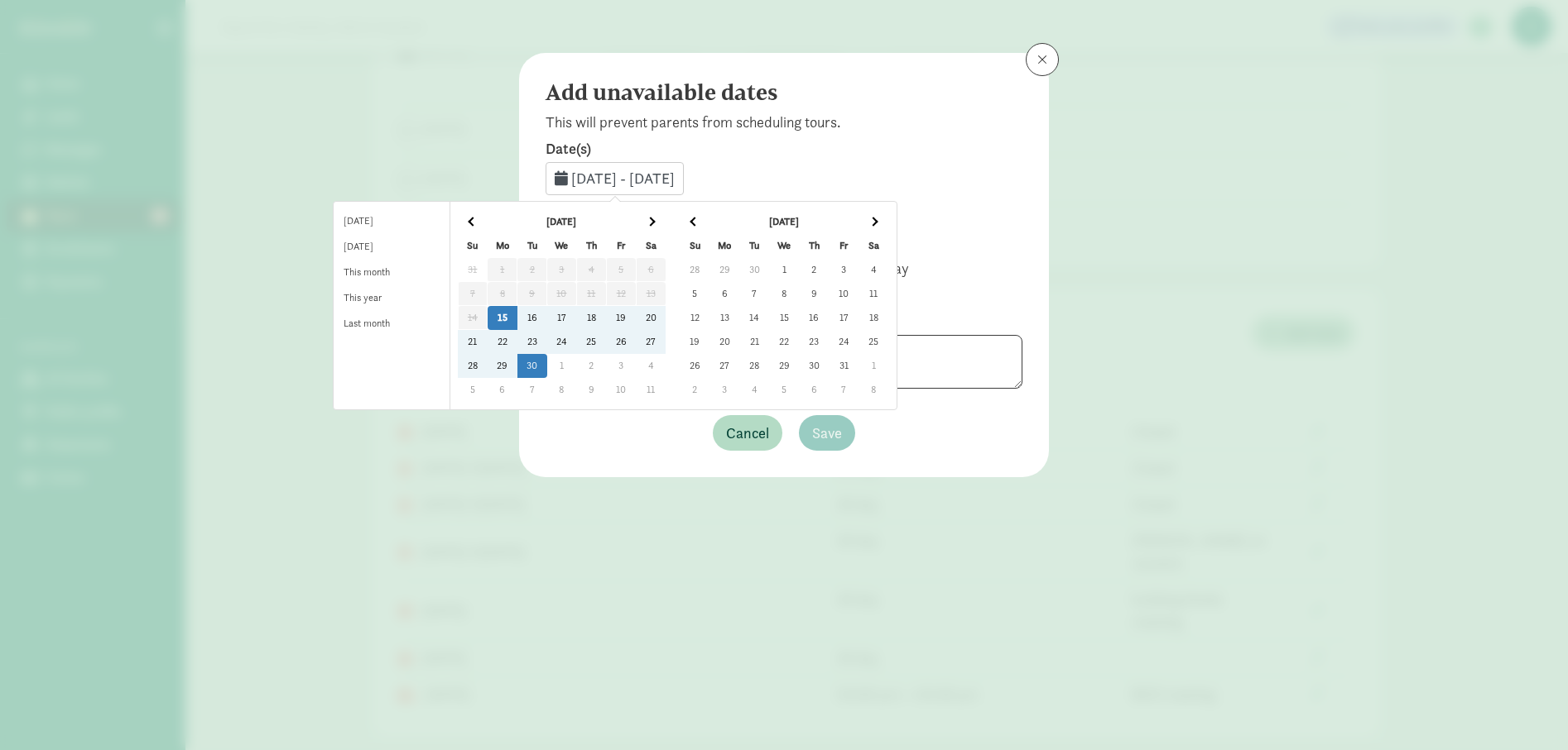
click at [828, 343] on td "23" at bounding box center [813, 341] width 30 height 24
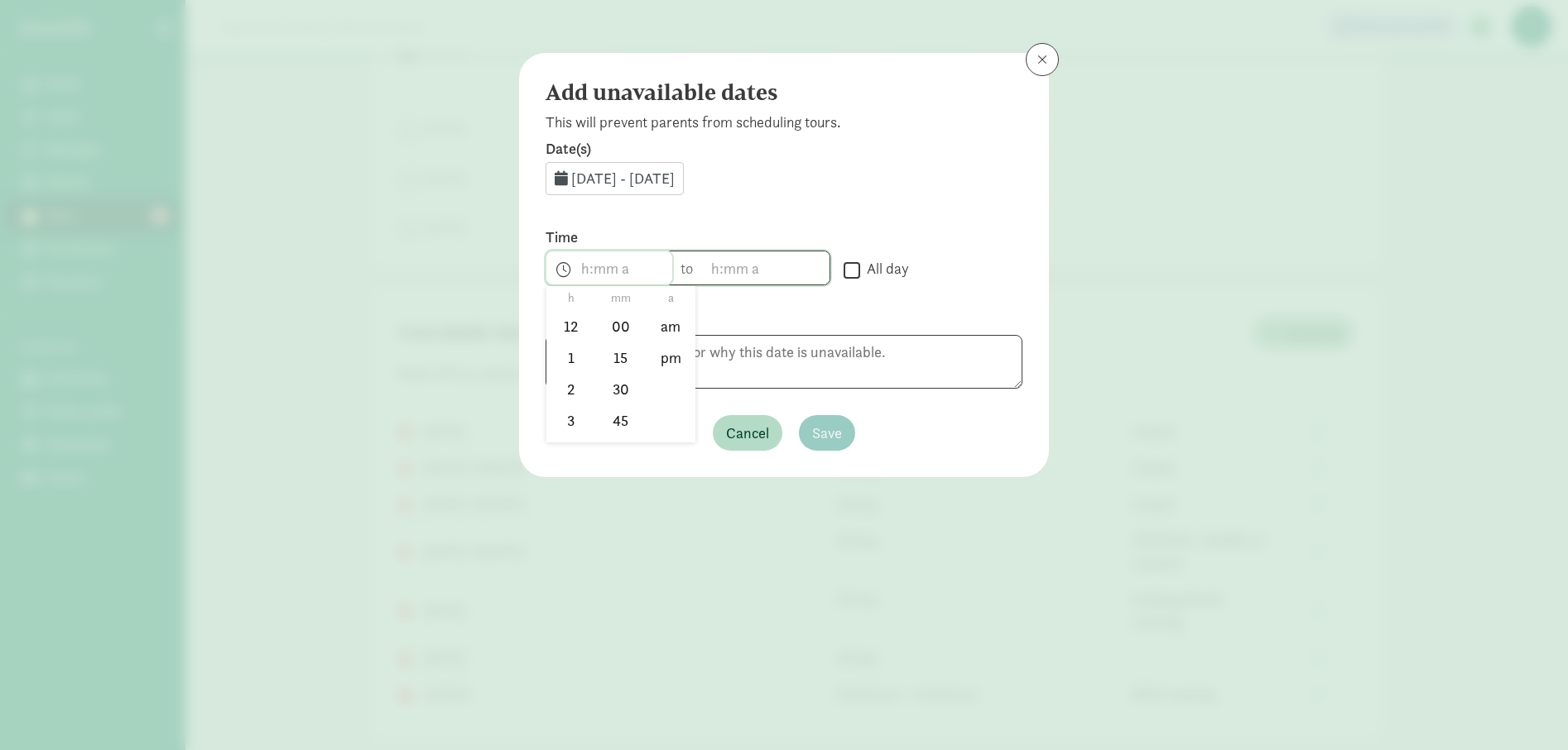
click at [599, 275] on span "h 12 1 2 3 4 5 6 7 8 9 10 11 mm 00 15 30 45 a am pm" at bounding box center [608, 268] width 126 height 33
click at [572, 422] on li "3" at bounding box center [570, 420] width 49 height 32
click at [619, 320] on li "00" at bounding box center [620, 326] width 49 height 32
drag, startPoint x: 668, startPoint y: 355, endPoint x: 713, endPoint y: 271, distance: 95.3
click at [668, 354] on li "pm" at bounding box center [671, 358] width 49 height 32
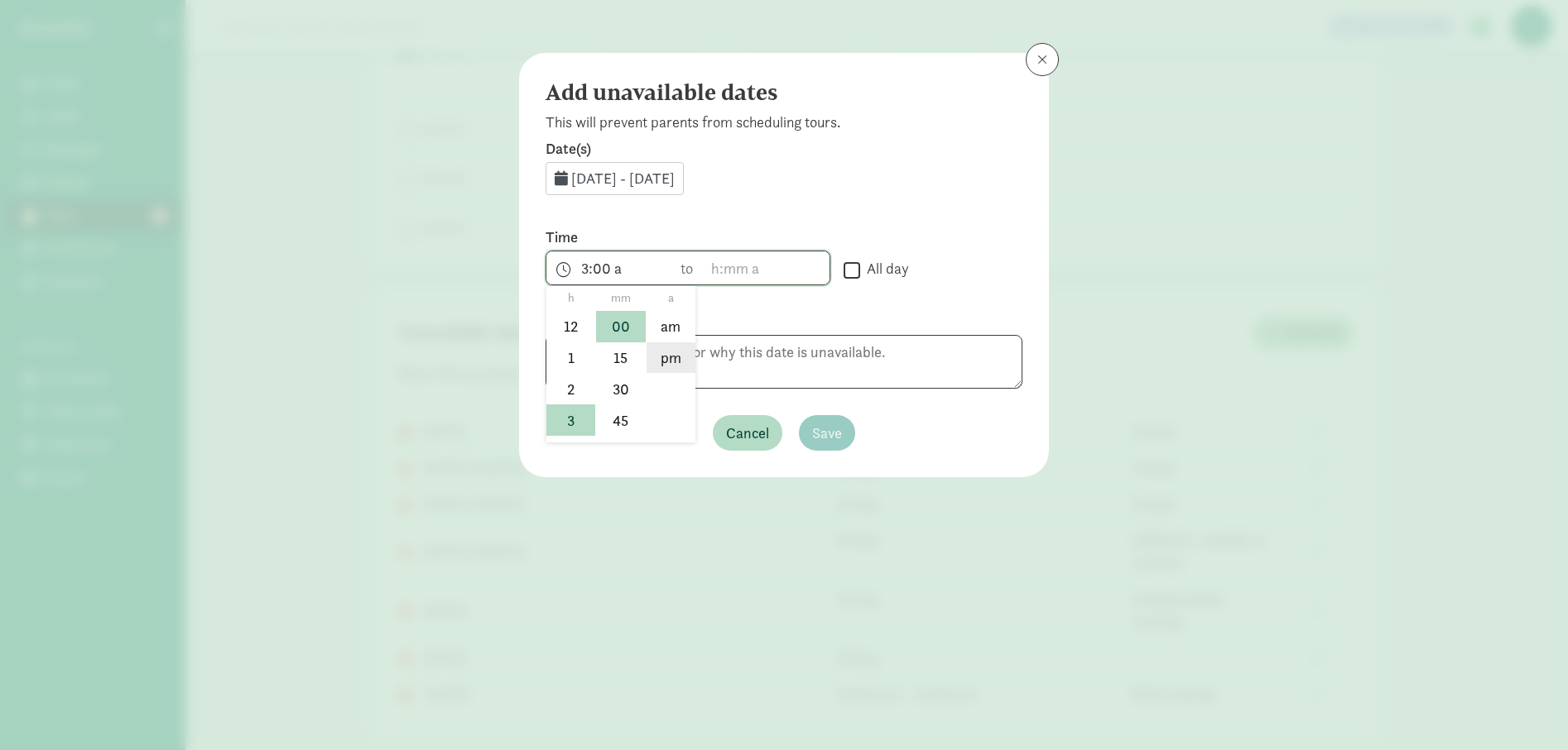
type input "3:00 pm"
click at [716, 268] on span "h 12 1 2 3 4 5 6 7 8 9 10 11 mm 00 15 30 45 a am pm" at bounding box center [766, 268] width 126 height 33
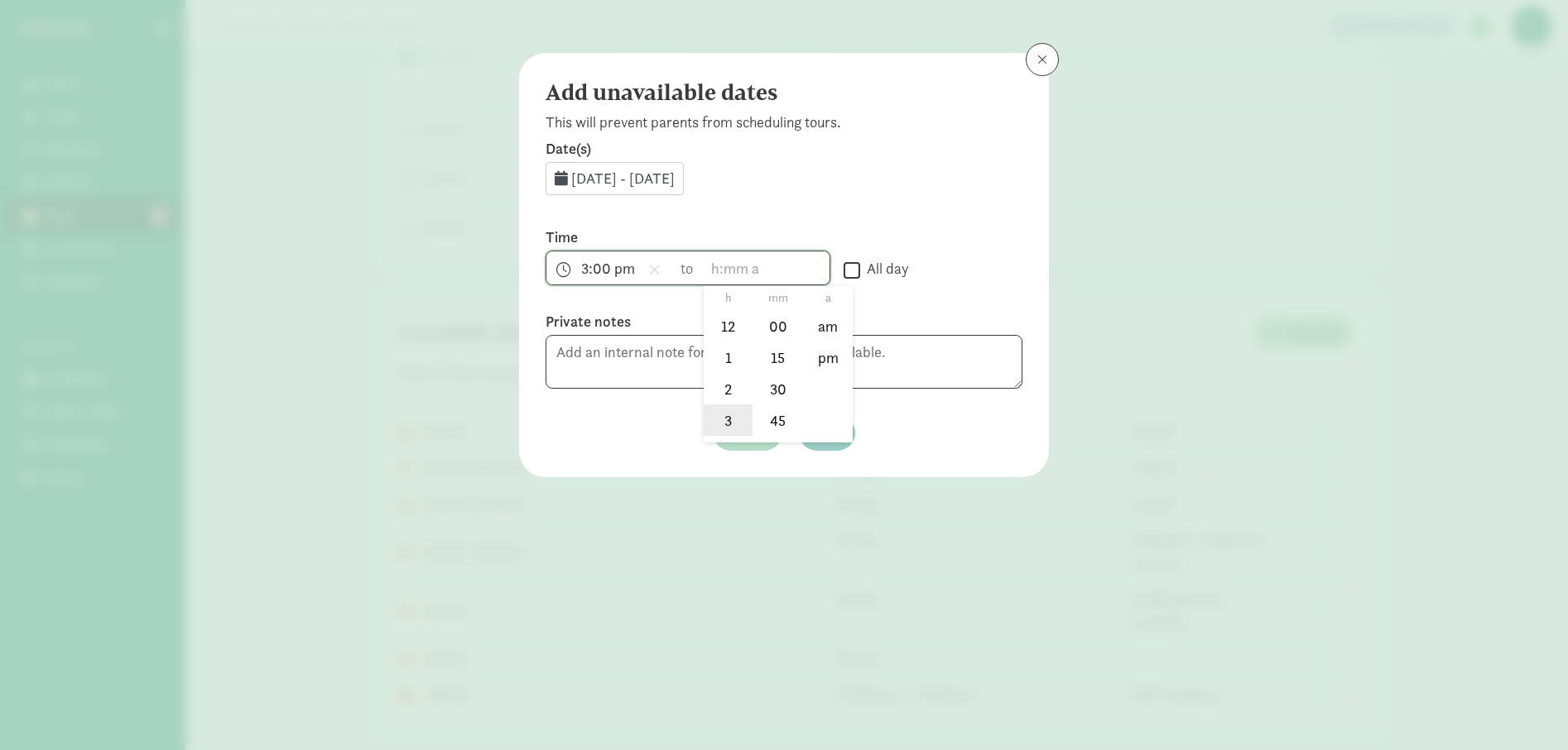
click at [730, 406] on li "3" at bounding box center [727, 420] width 49 height 32
drag, startPoint x: 777, startPoint y: 377, endPoint x: 792, endPoint y: 364, distance: 19.8
click at [777, 376] on li "30" at bounding box center [777, 388] width 49 height 32
click at [825, 359] on li "pm" at bounding box center [827, 358] width 49 height 32
type input "3:30 pm"
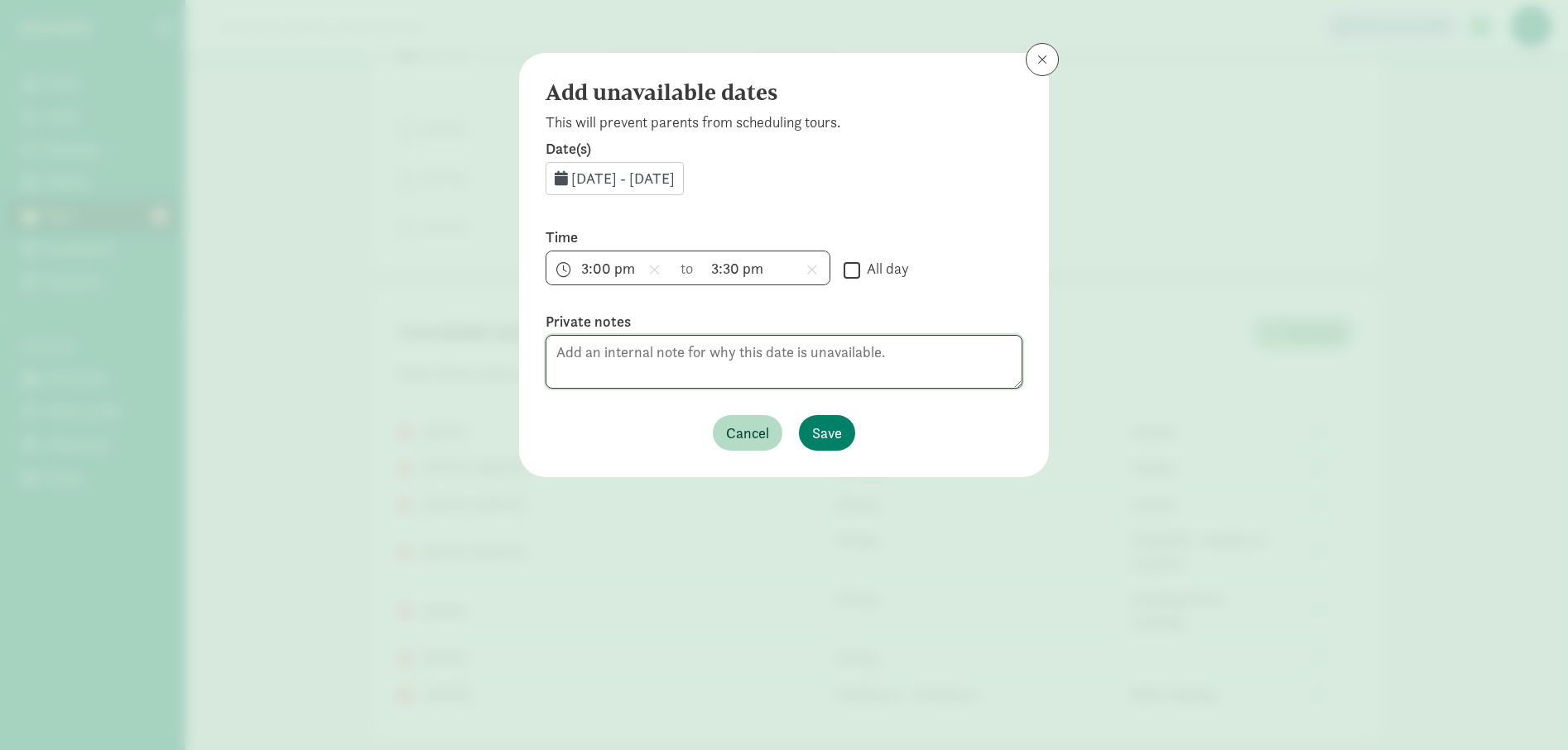
click at [843, 355] on textarea at bounding box center [783, 362] width 477 height 54
type textarea "BOD meeting"
click at [834, 432] on span "Save" at bounding box center [826, 433] width 30 height 22
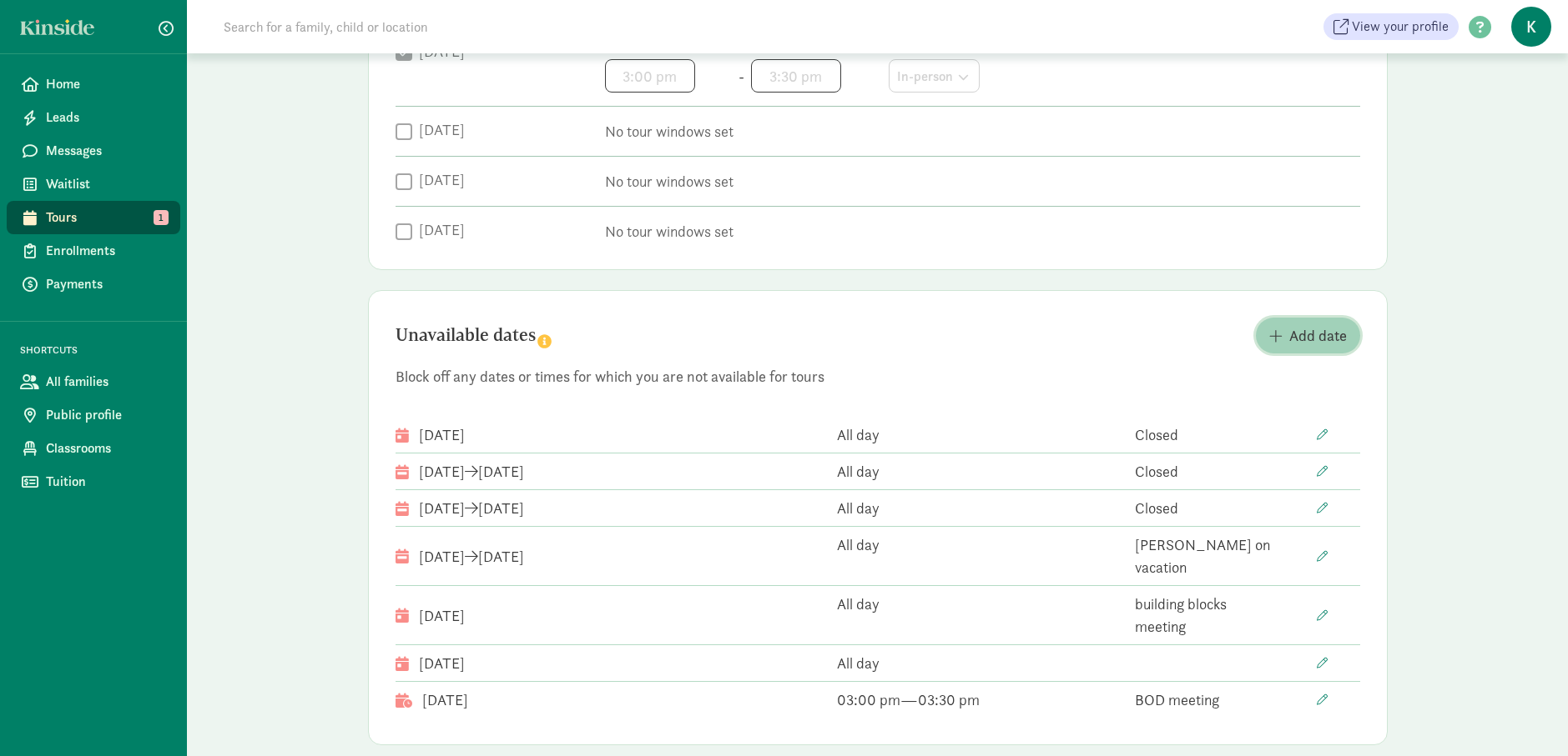
click at [1301, 333] on span "Add date" at bounding box center [1318, 335] width 58 height 22
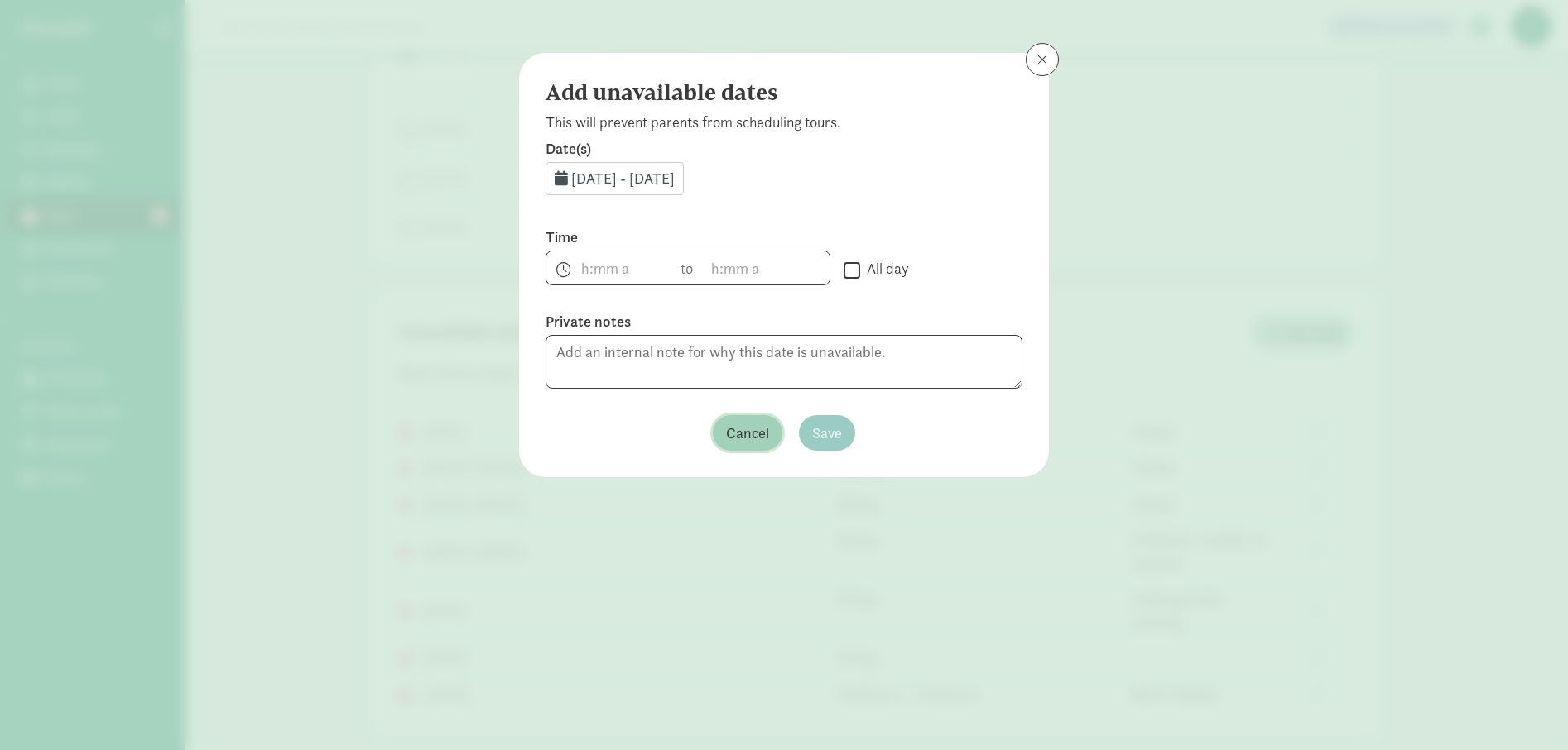
click at [755, 430] on span "Cancel" at bounding box center [747, 433] width 43 height 22
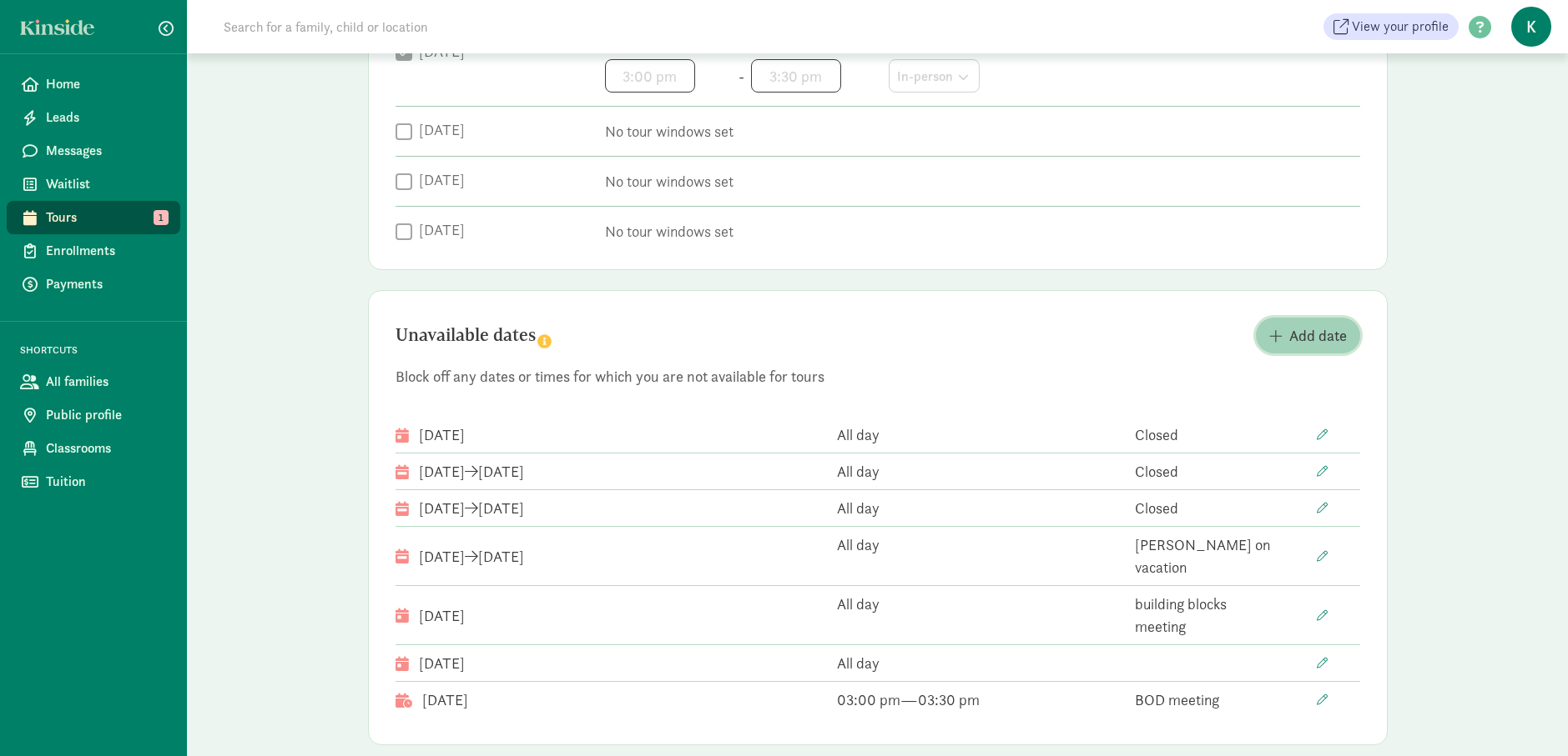
click at [1308, 336] on span "Add date" at bounding box center [1318, 335] width 58 height 22
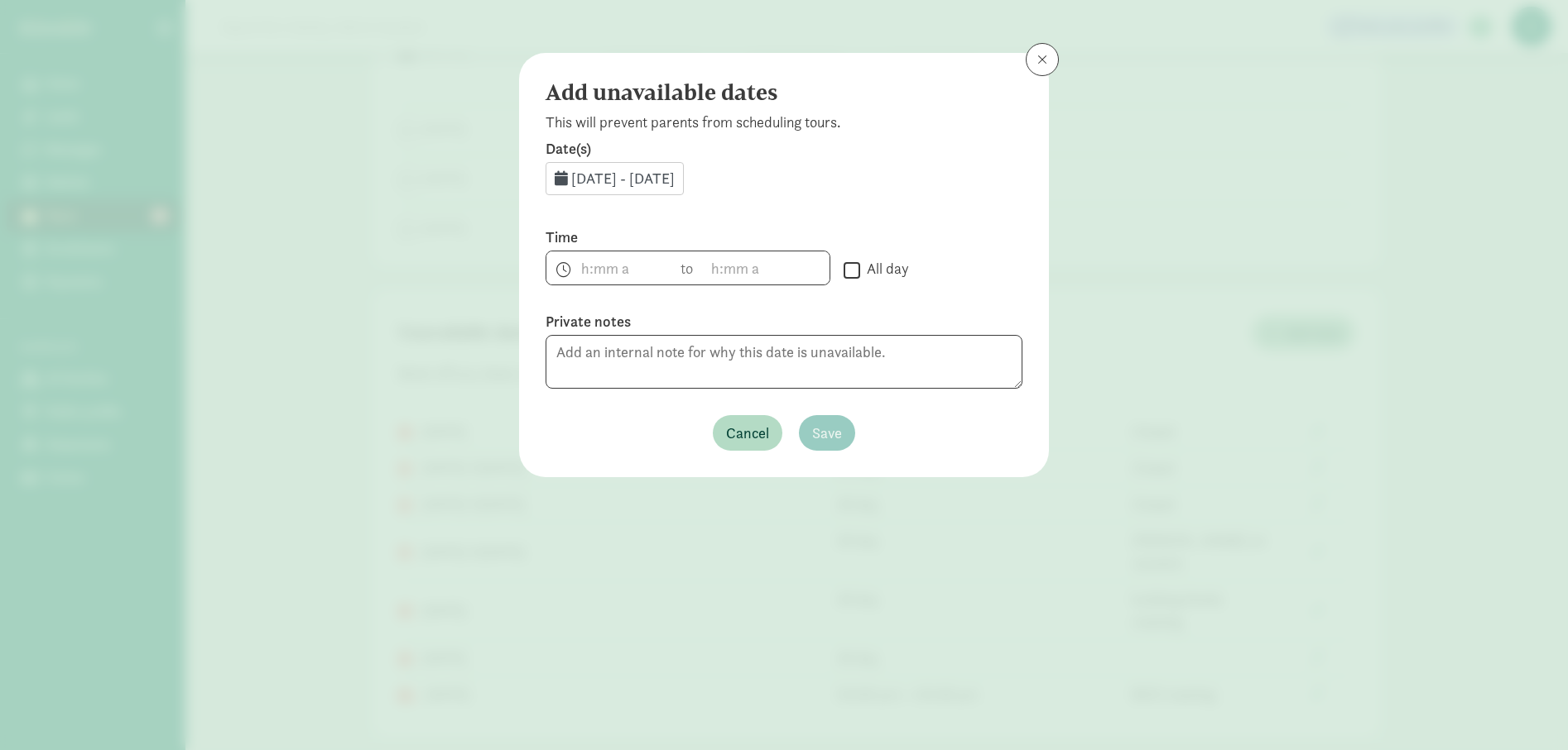
click at [674, 182] on span "[DATE] - [DATE]" at bounding box center [623, 178] width 104 height 19
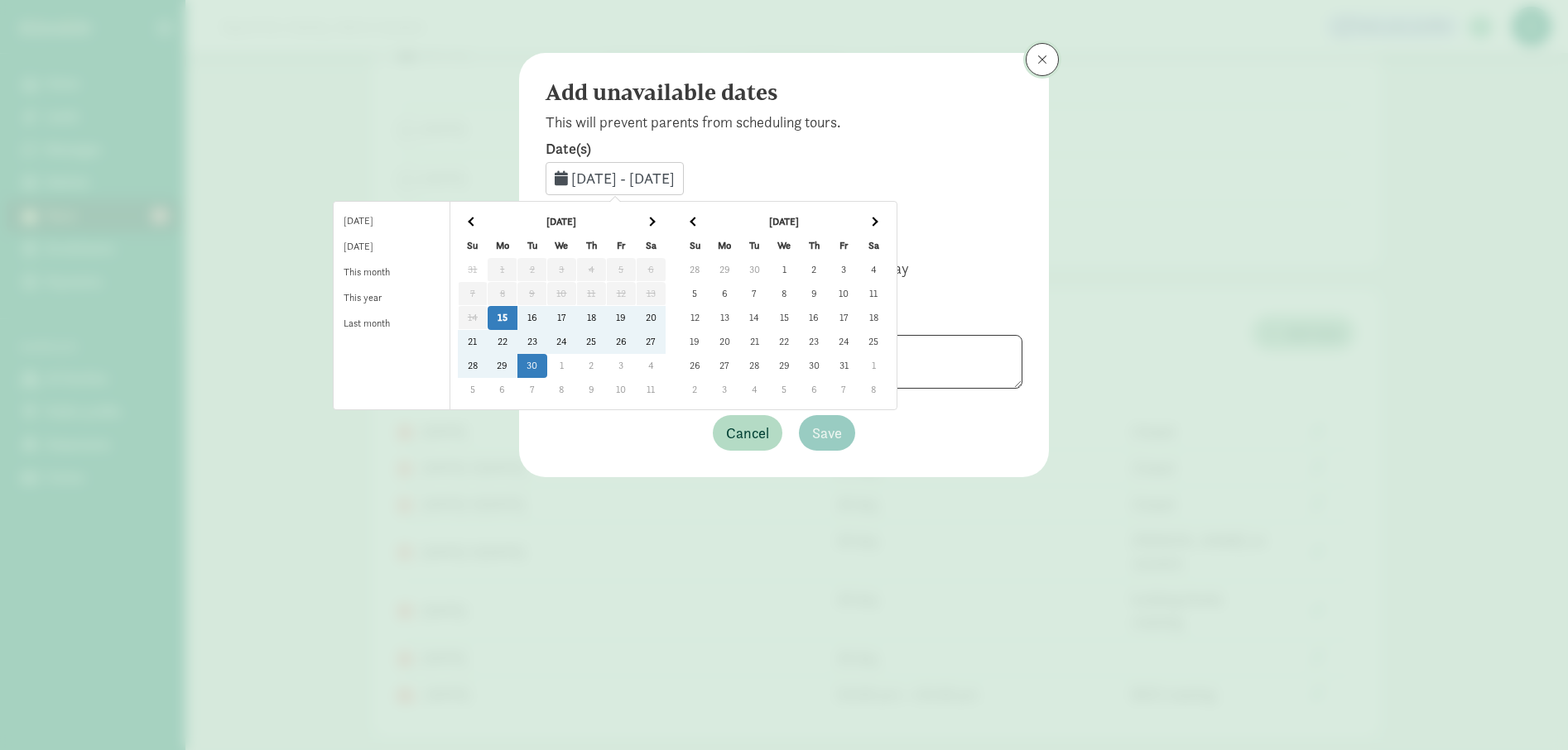
click at [1045, 63] on span at bounding box center [1042, 59] width 10 height 13
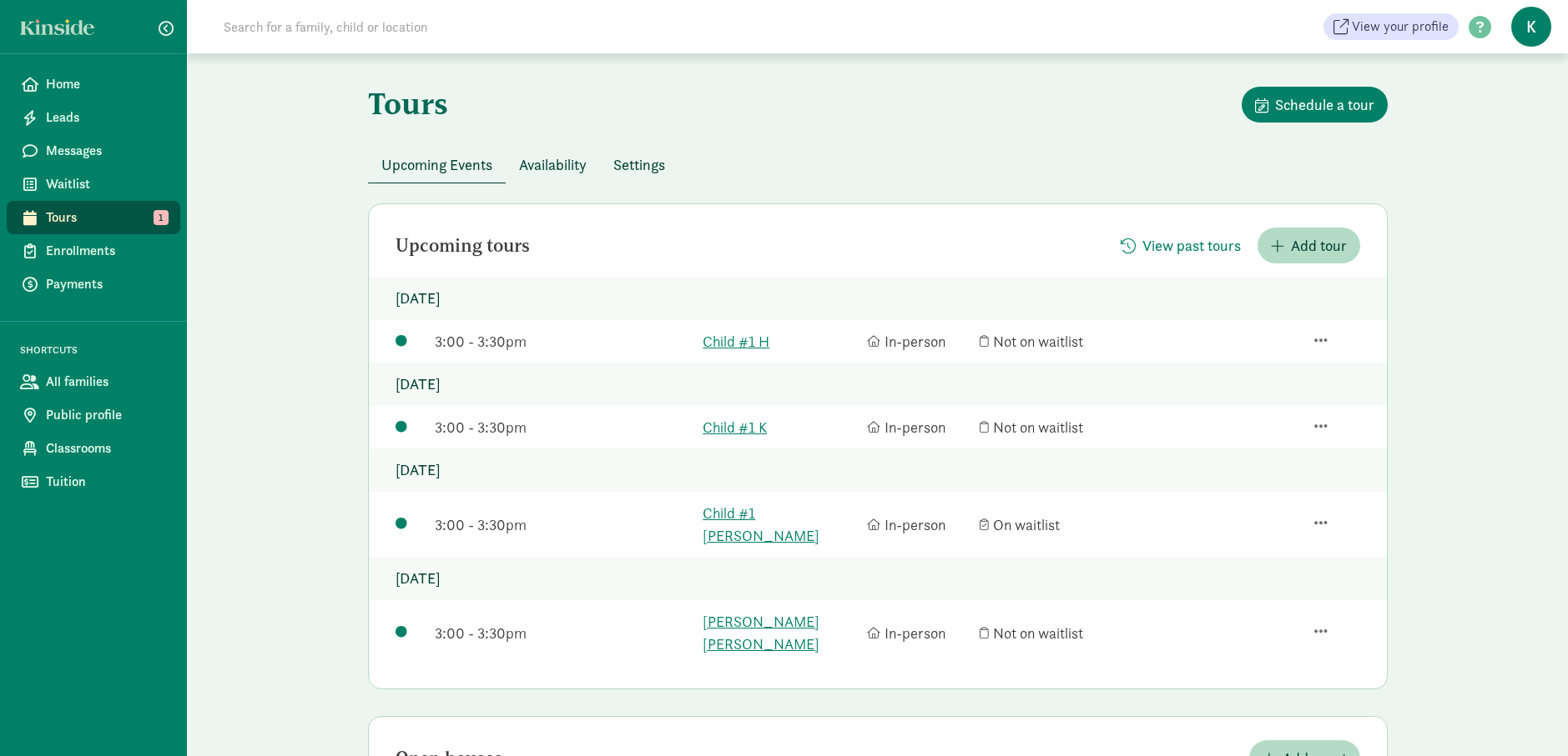
click at [552, 150] on button "Availability" at bounding box center [552, 164] width 94 height 36
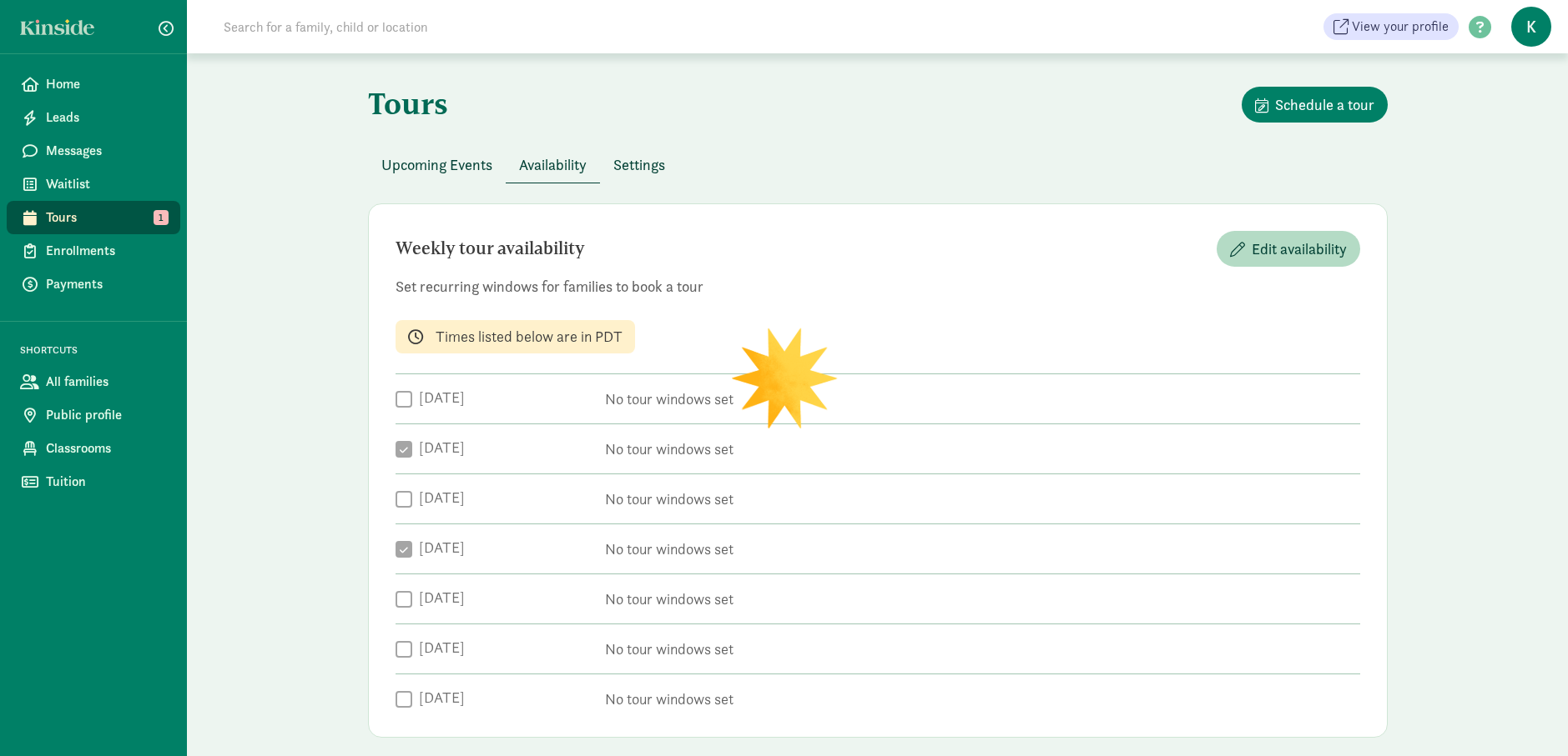
checkbox input "true"
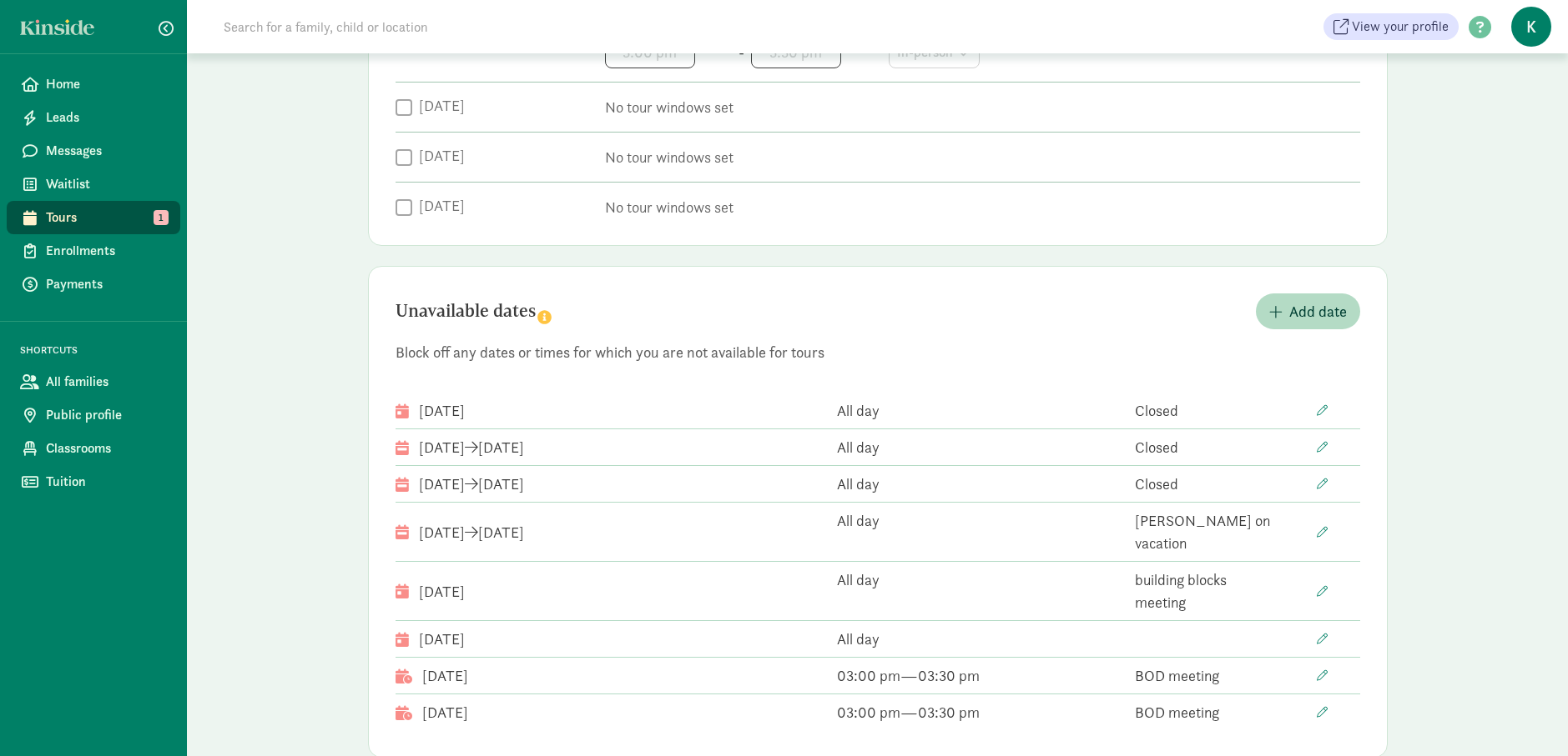
scroll to position [620, 0]
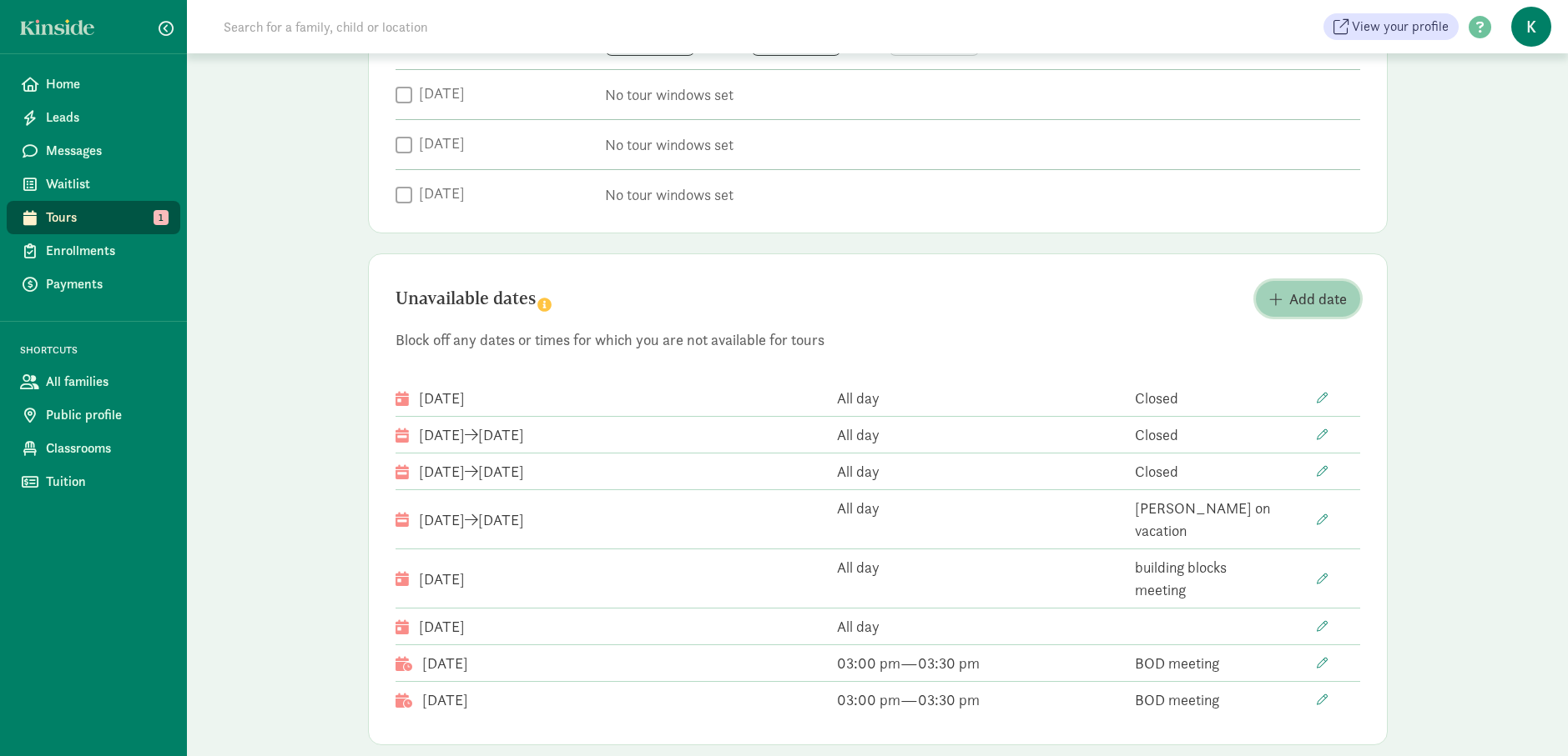
click at [1340, 303] on span "Add date" at bounding box center [1318, 299] width 58 height 22
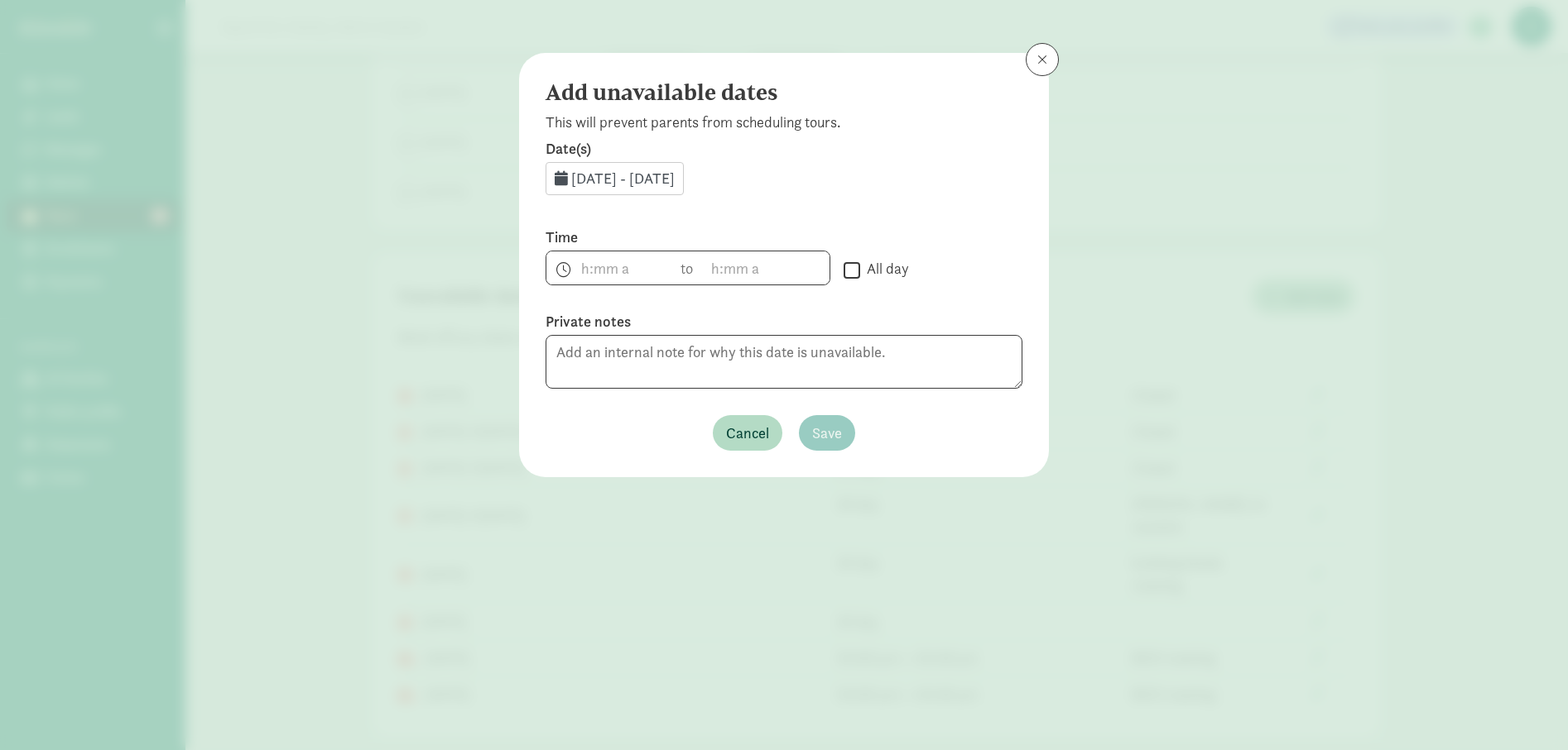
click at [622, 176] on span "[DATE] - [DATE]" at bounding box center [623, 178] width 104 height 19
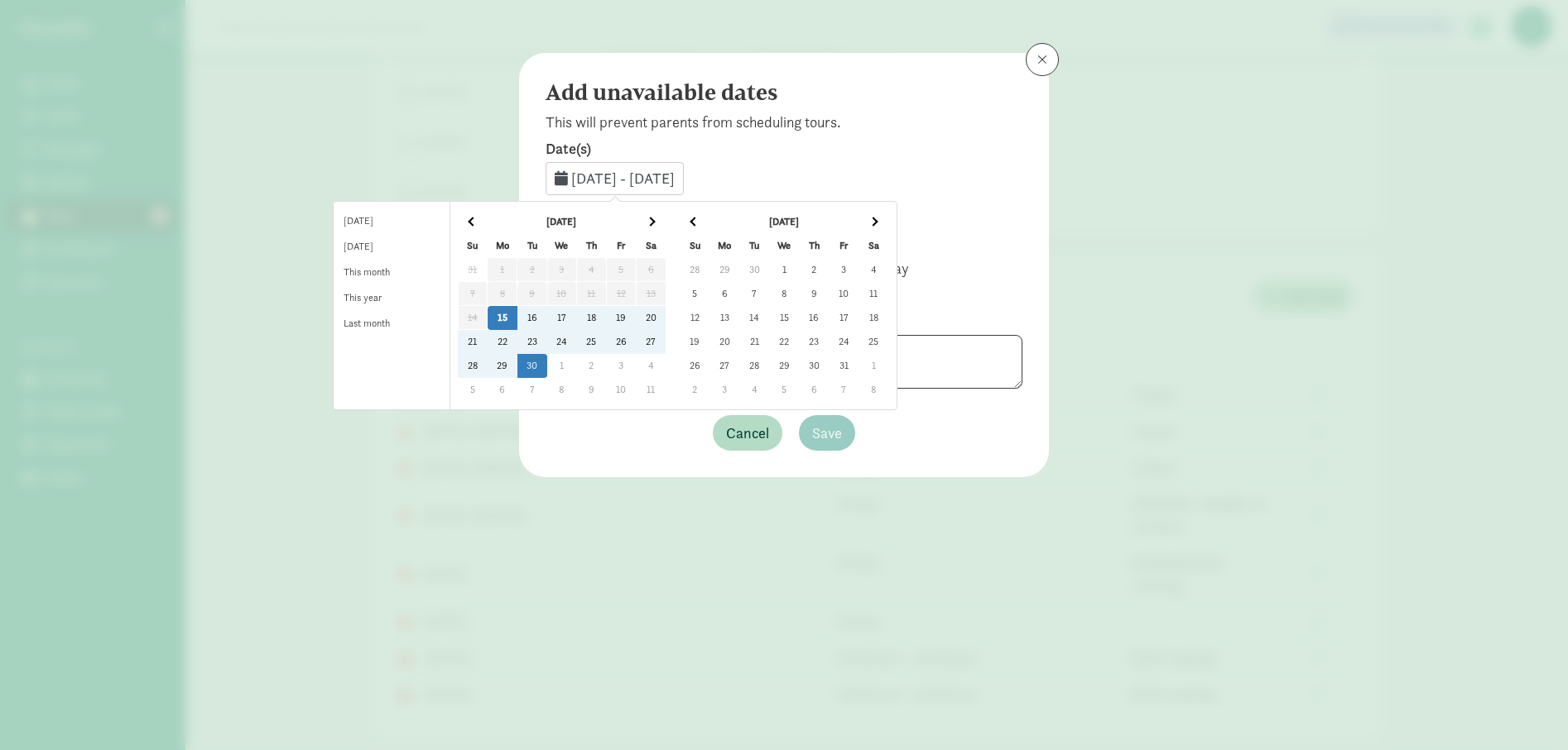
click at [877, 220] on span at bounding box center [872, 221] width 9 height 9
click at [828, 340] on td "20" at bounding box center [813, 341] width 30 height 24
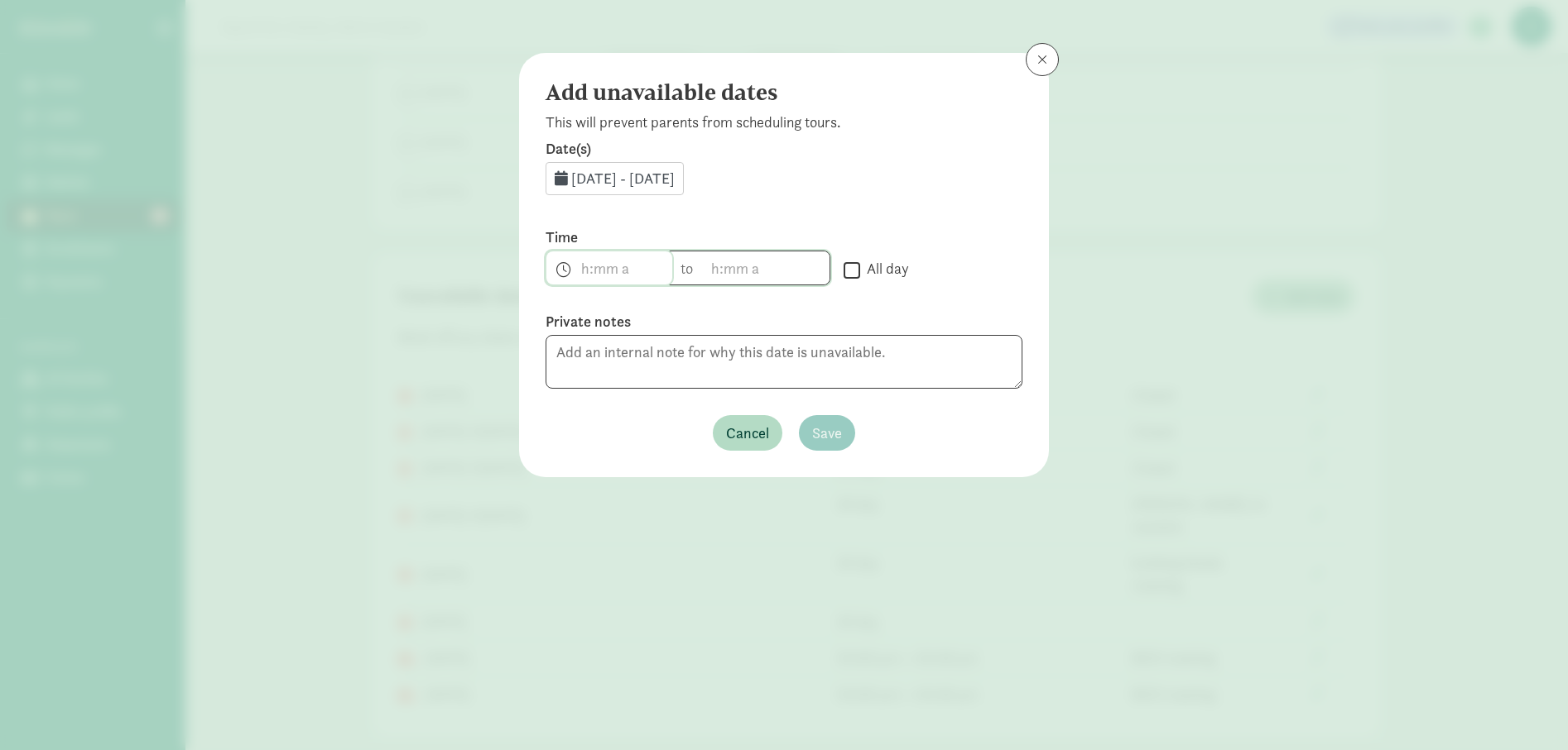
click at [619, 268] on span "h 12 1 2 3 4 5 6 7 8 9 10 11 mm 00 15 30 45 a am pm" at bounding box center [608, 268] width 126 height 33
click at [565, 417] on li "3" at bounding box center [570, 420] width 49 height 32
click at [611, 325] on li "00" at bounding box center [620, 326] width 49 height 32
drag, startPoint x: 669, startPoint y: 360, endPoint x: 726, endPoint y: 295, distance: 86.5
click at [671, 350] on li "pm" at bounding box center [671, 358] width 49 height 32
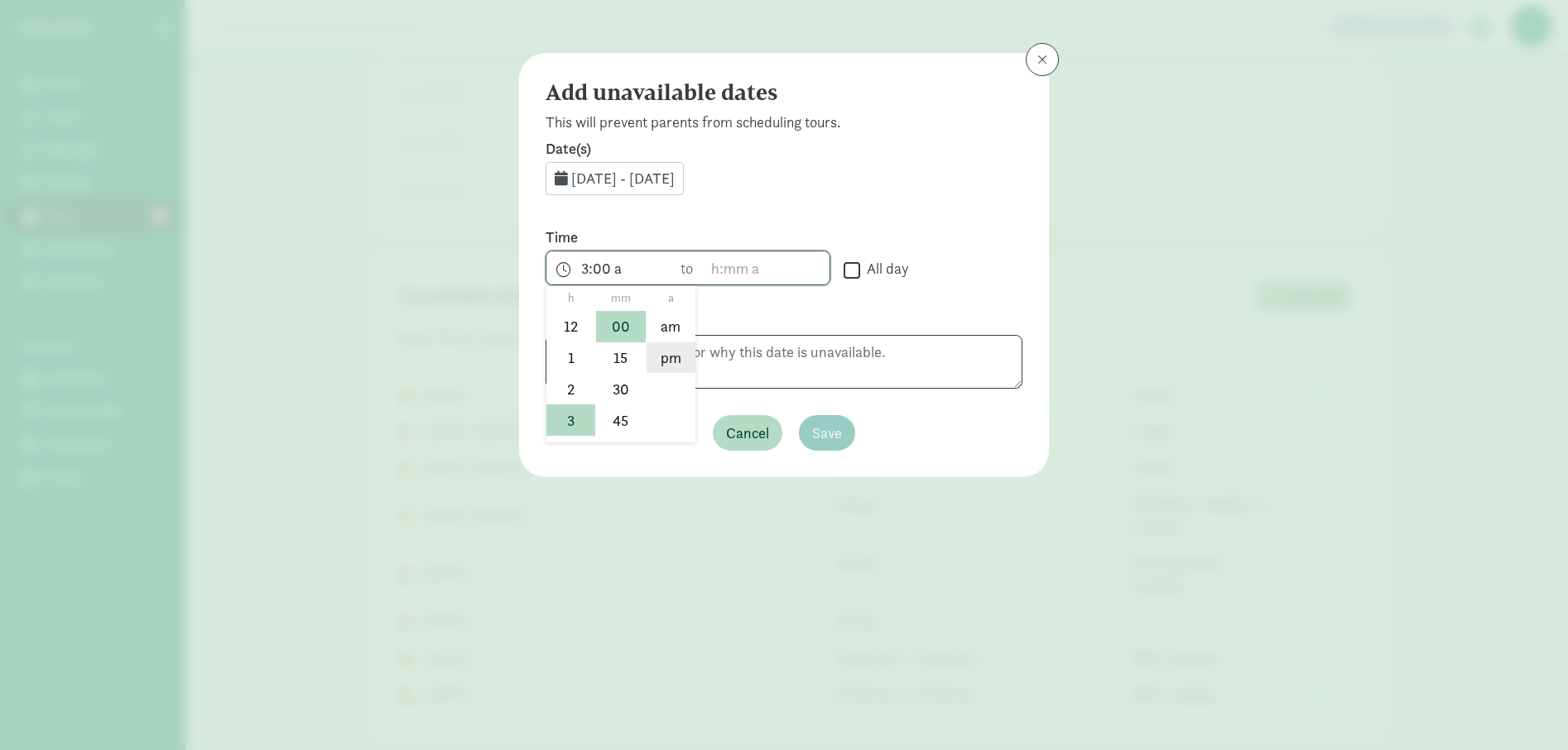
type input "3:00 pm"
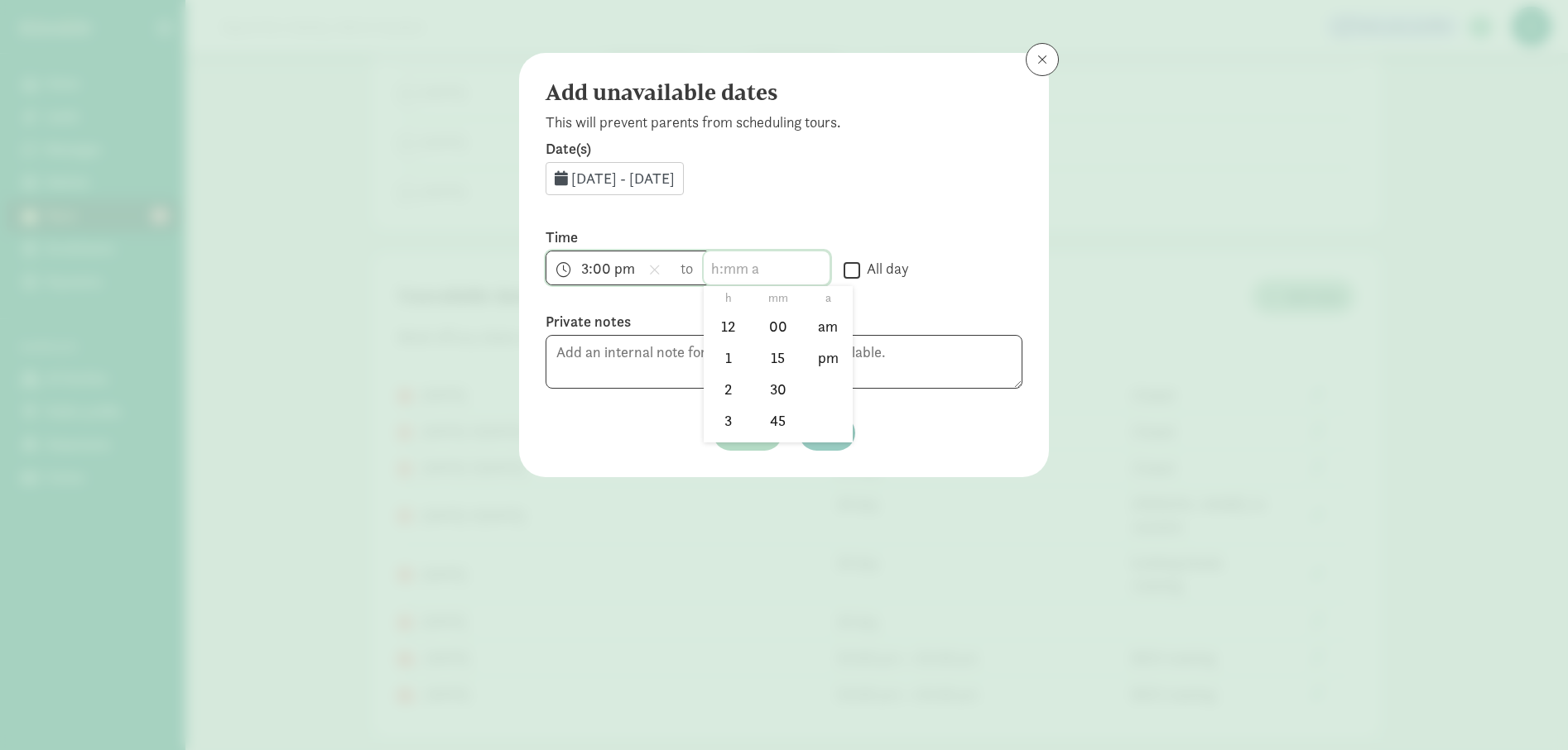
click at [733, 261] on span "h 12 1 2 3 4 5 6 7 8 9 10 11 mm 00 15 30 45 a am pm" at bounding box center [766, 268] width 126 height 33
click at [721, 410] on li "3" at bounding box center [727, 420] width 49 height 32
drag, startPoint x: 789, startPoint y: 385, endPoint x: 800, endPoint y: 376, distance: 14.2
click at [795, 380] on li "30" at bounding box center [777, 388] width 49 height 32
drag, startPoint x: 812, startPoint y: 363, endPoint x: 823, endPoint y: 348, distance: 18.6
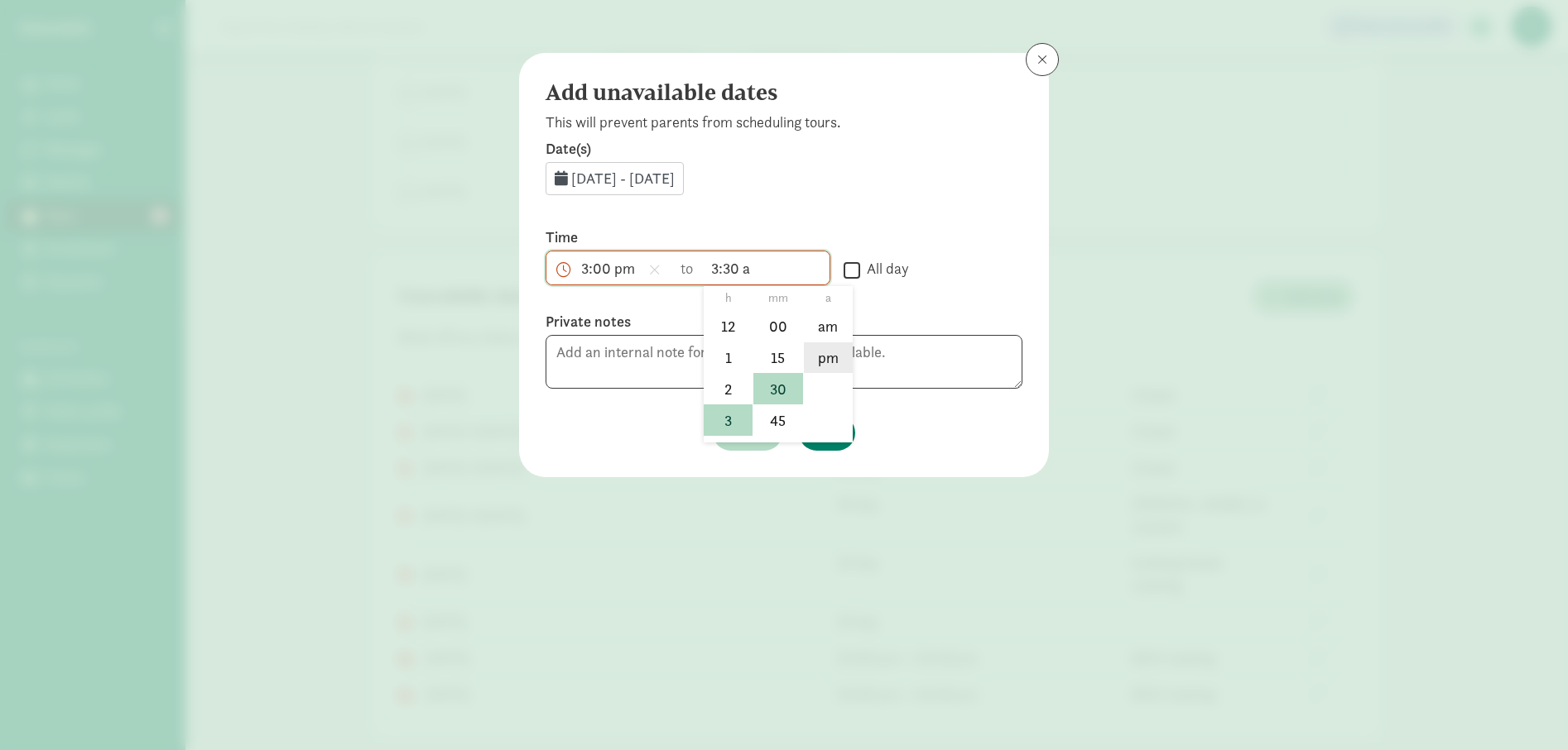
click at [812, 362] on li "pm" at bounding box center [827, 358] width 49 height 32
type input "3:30 pm"
click at [836, 346] on textarea at bounding box center [783, 362] width 477 height 54
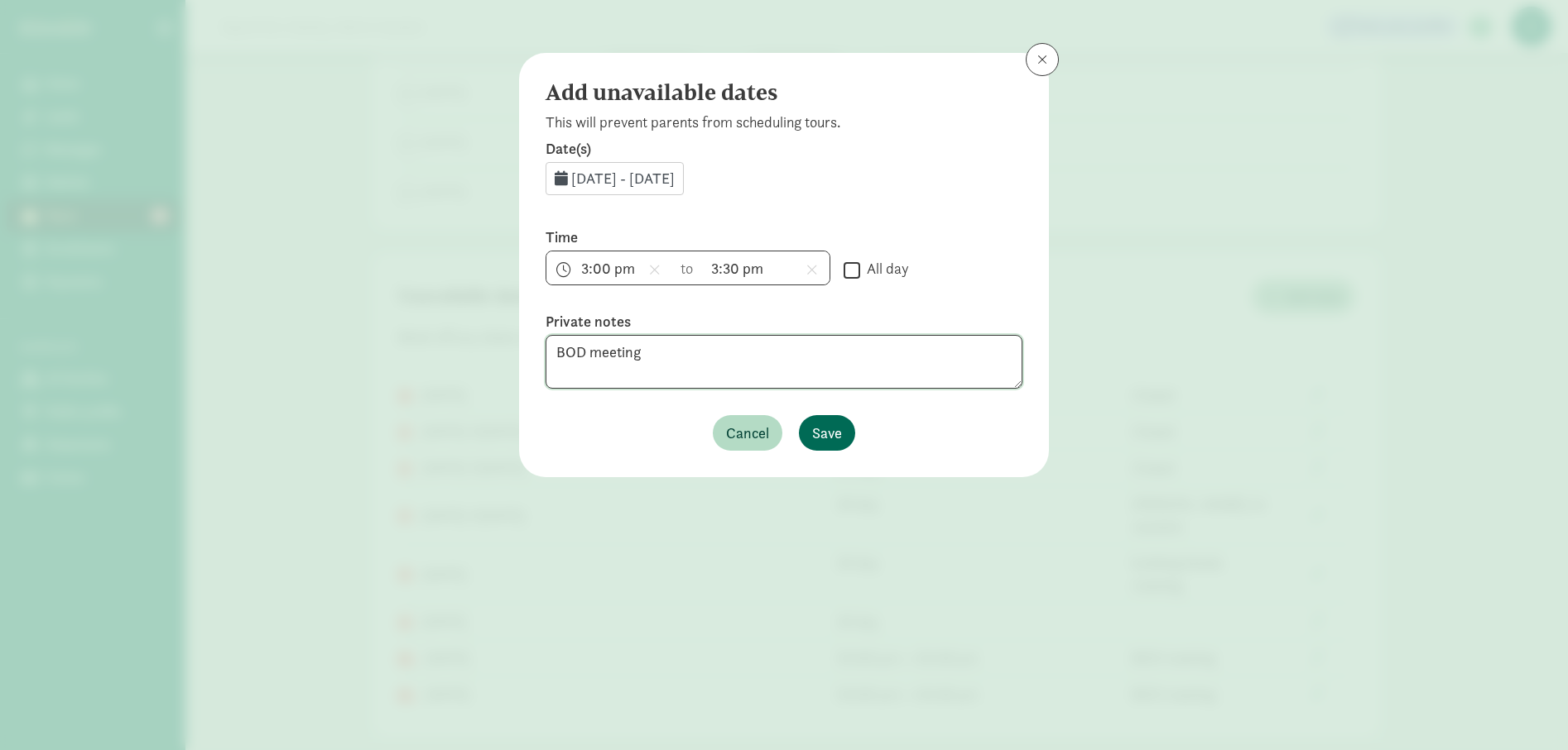
type textarea "BOD meeting"
click at [833, 432] on span "Save" at bounding box center [826, 433] width 30 height 22
